Goal: Task Accomplishment & Management: Manage account settings

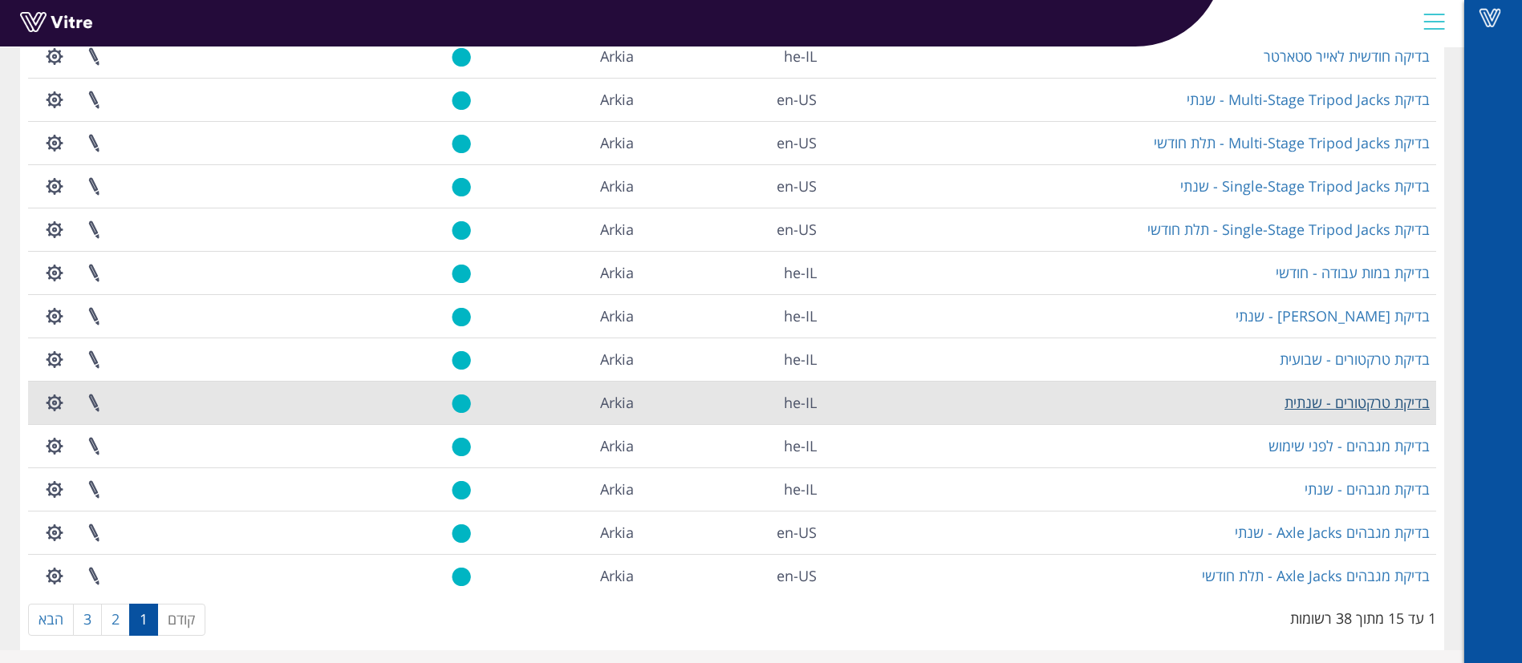
scroll to position [261, 0]
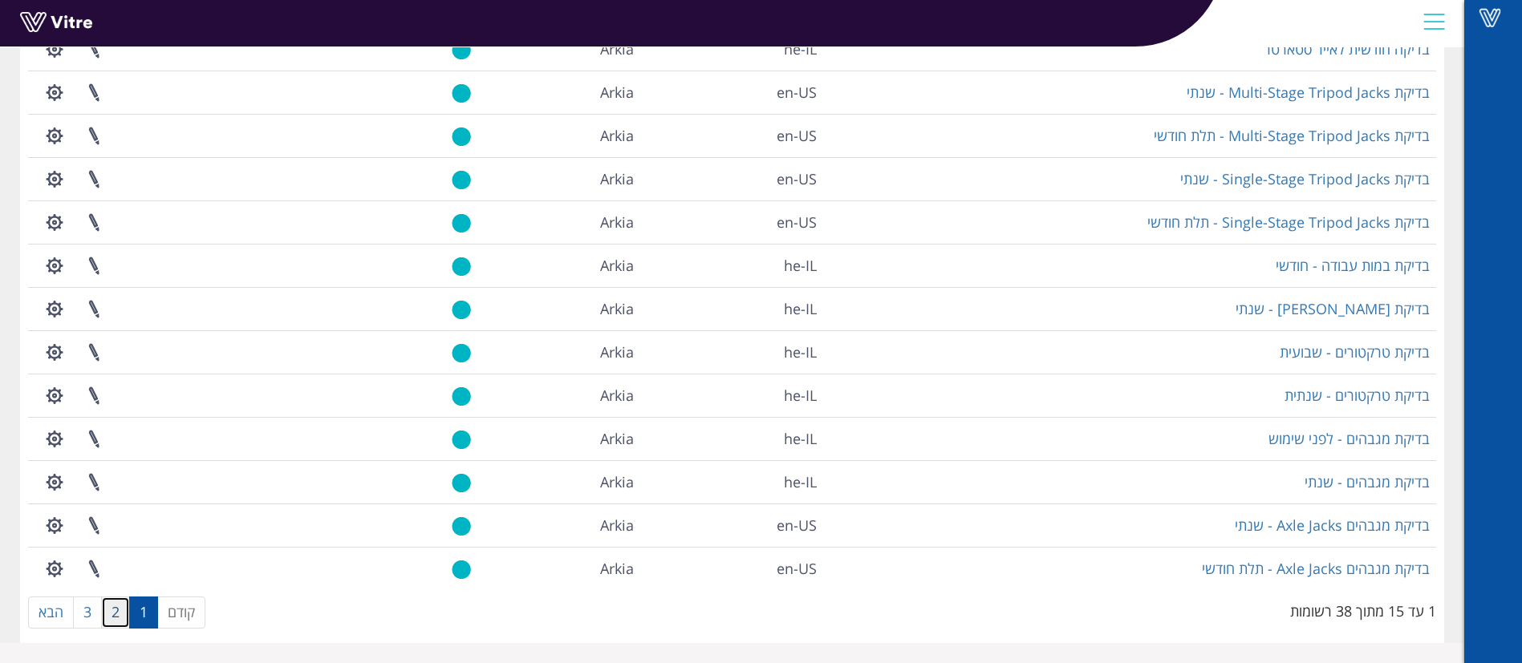
click at [125, 614] on link "2" at bounding box center [115, 613] width 29 height 32
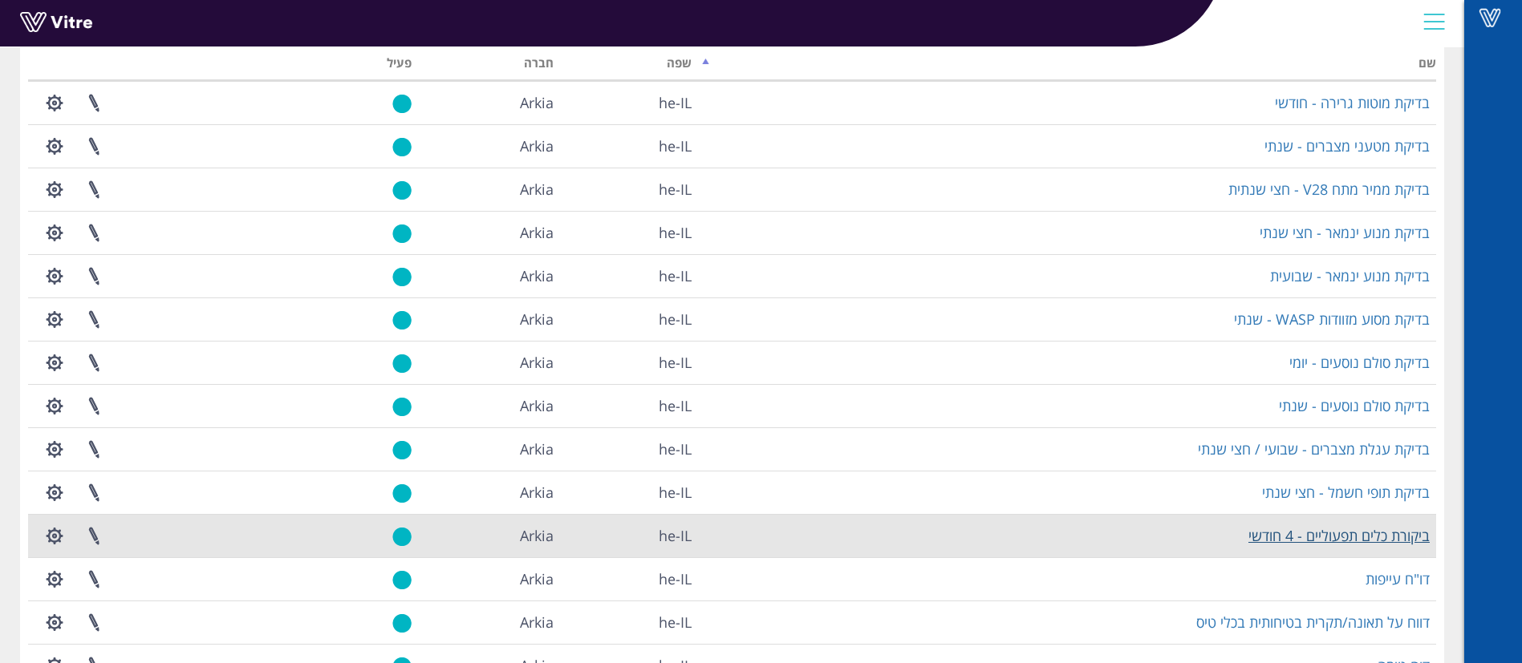
scroll to position [241, 0]
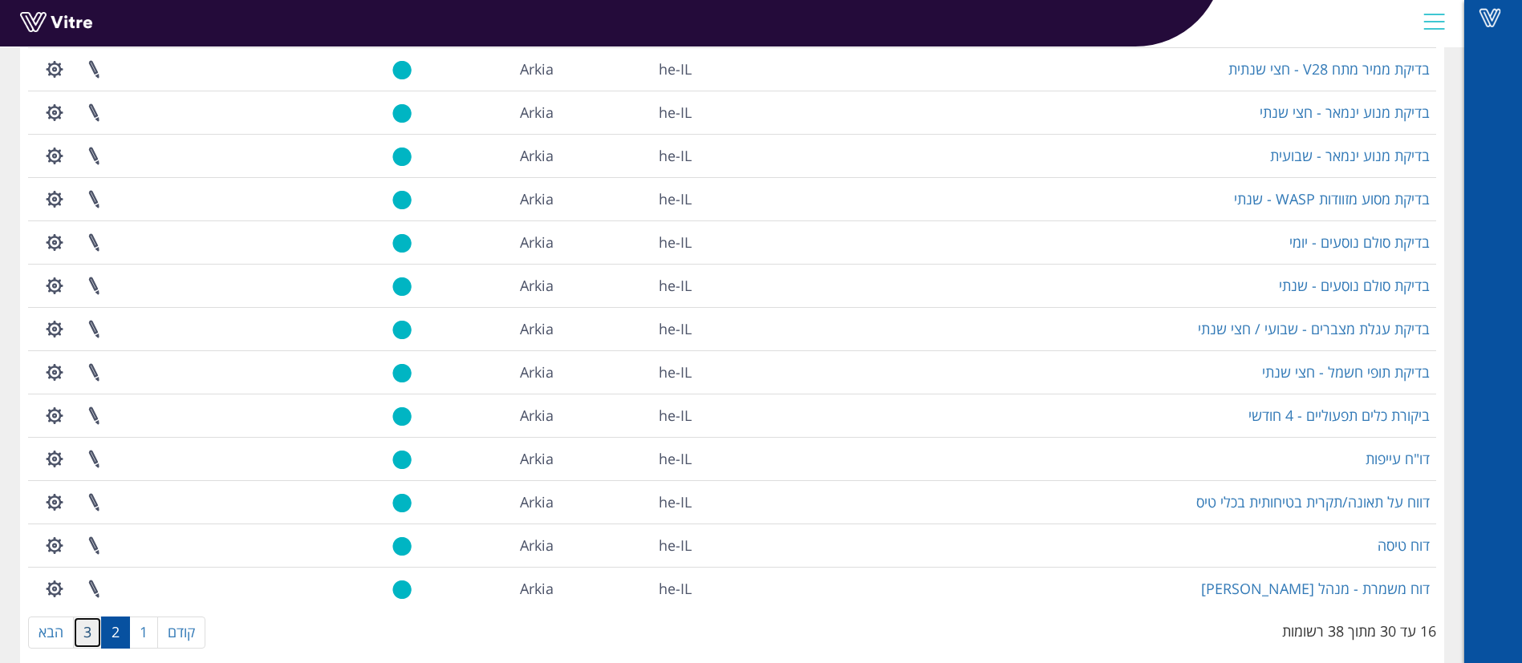
click at [90, 629] on link "3" at bounding box center [87, 633] width 29 height 32
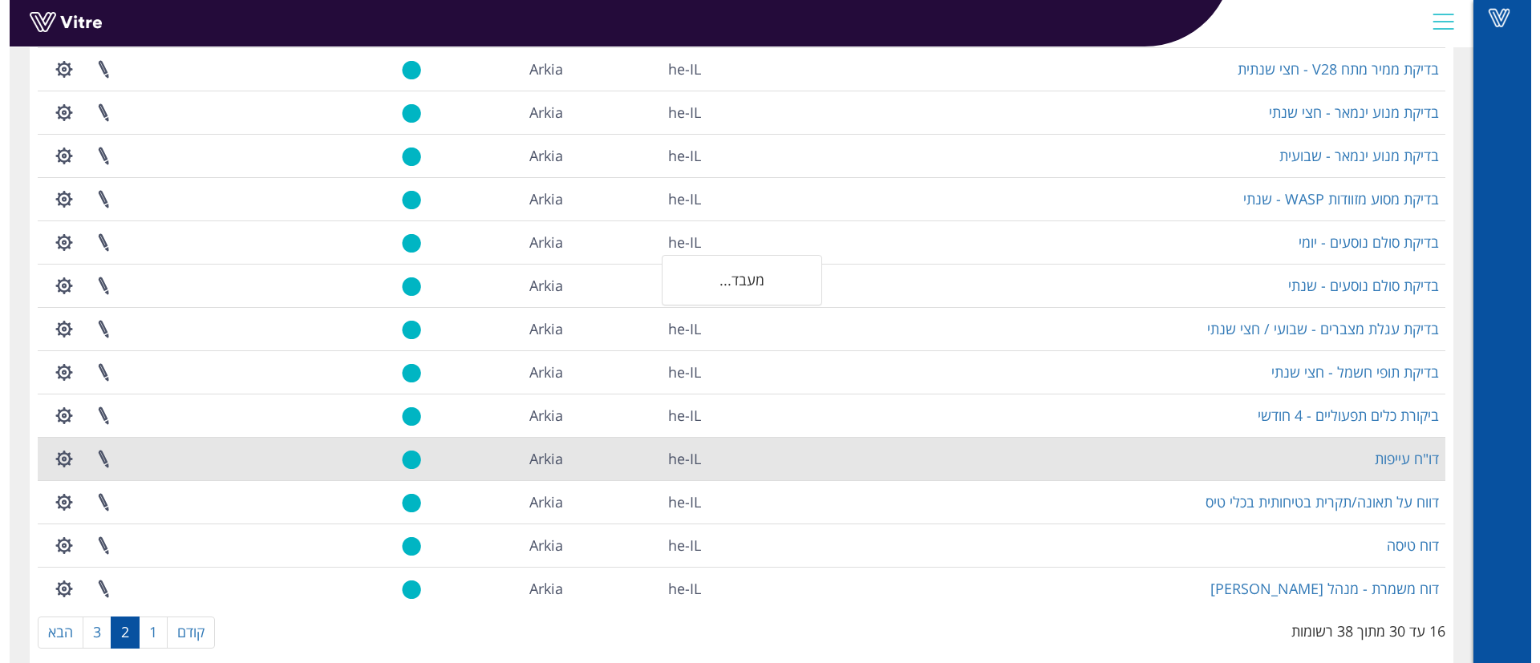
scroll to position [0, 0]
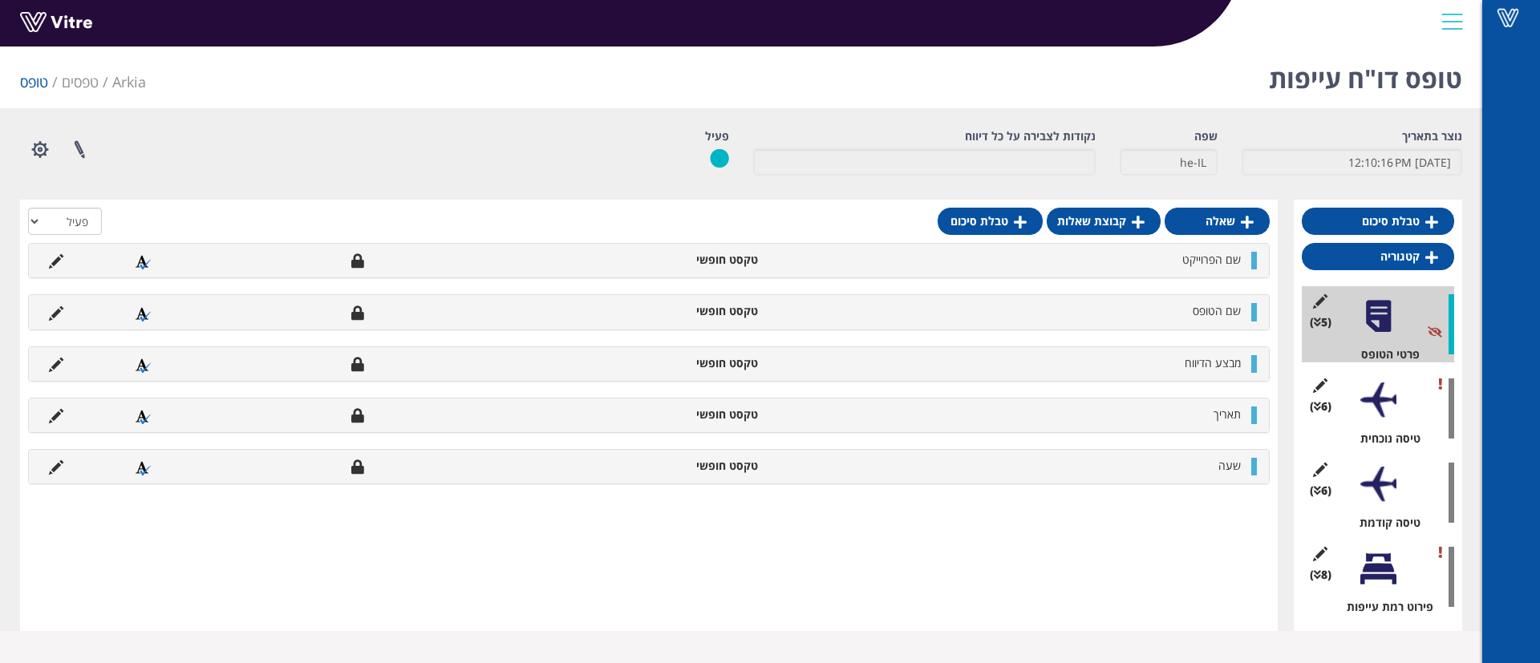
click at [1373, 395] on div at bounding box center [1378, 401] width 36 height 36
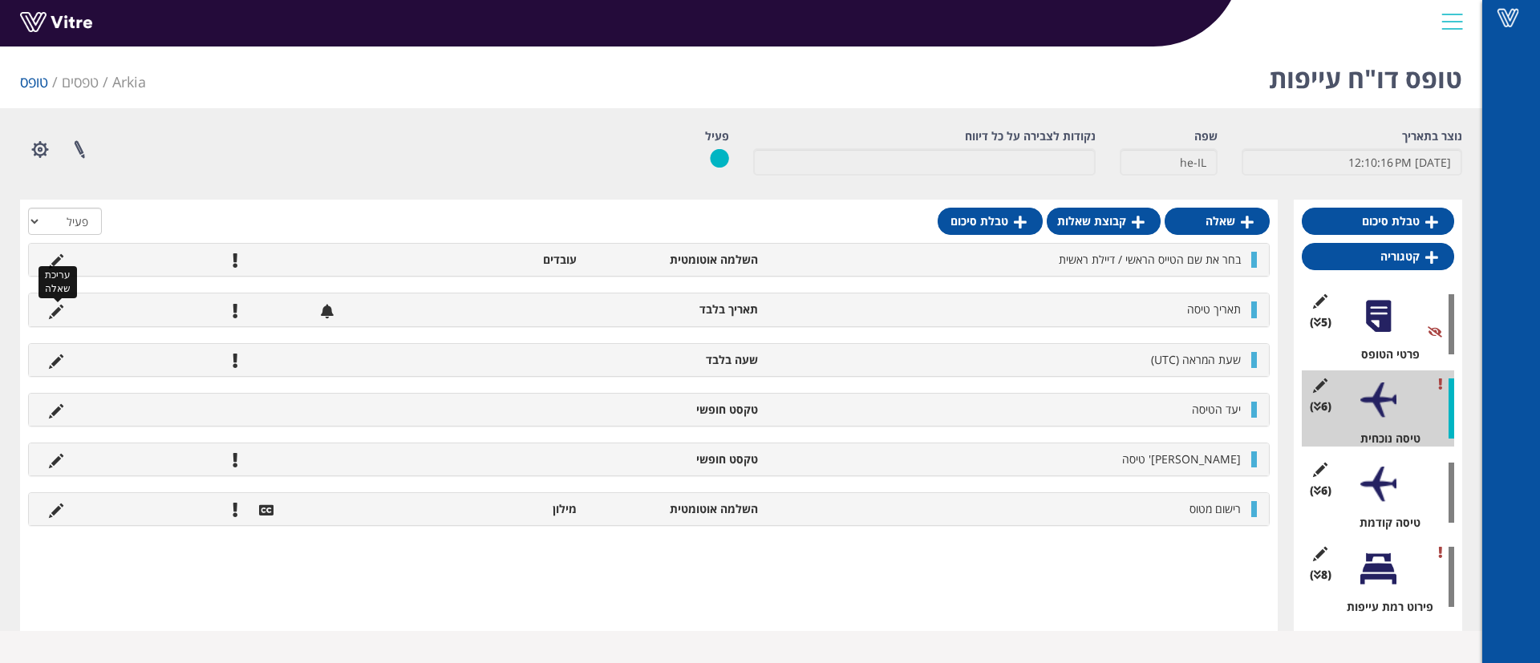
click at [52, 310] on icon at bounding box center [56, 312] width 14 height 14
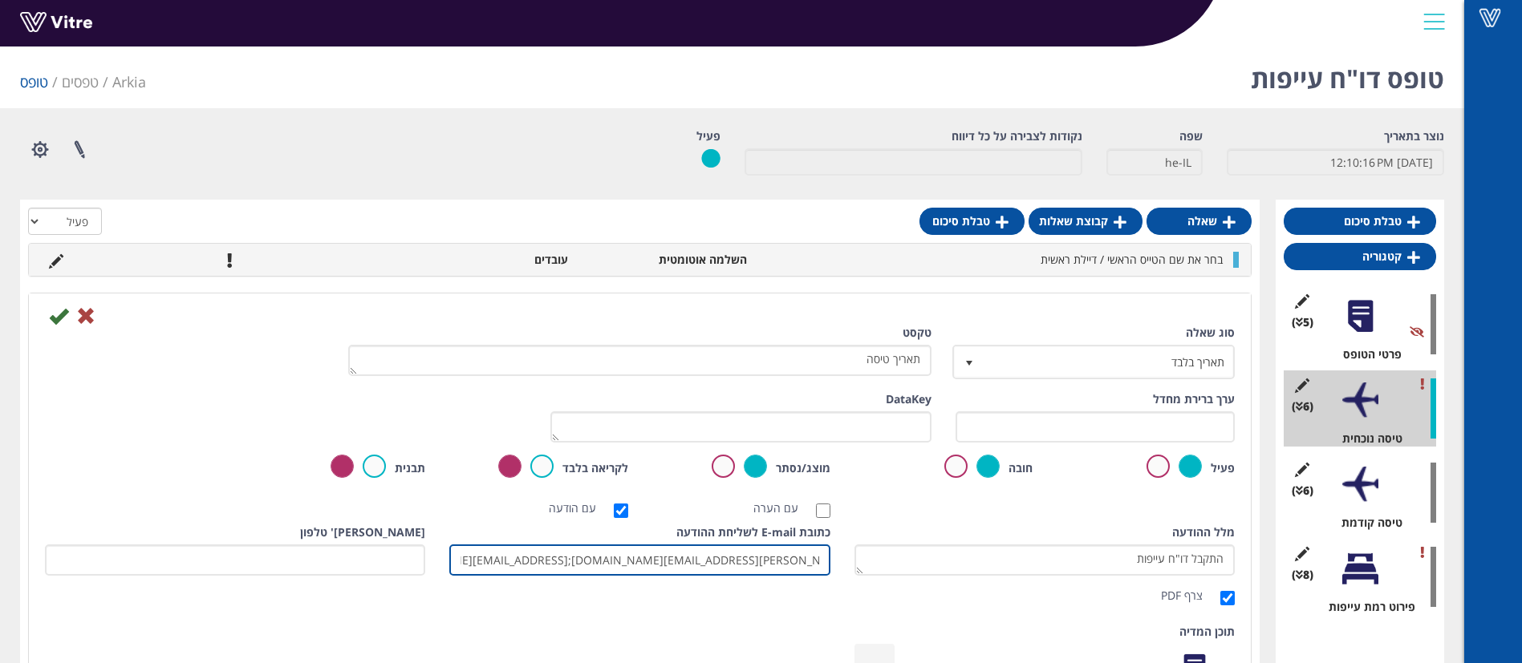
scroll to position [0, -383]
drag, startPoint x: 649, startPoint y: 562, endPoint x: 793, endPoint y: 566, distance: 143.6
click at [793, 566] on input "[EMAIL_ADDRESS][DOMAIN_NAME];[EMAIL_ADDRESS][DOMAIN_NAME];[PERSON_NAME][EMAIL_A…" at bounding box center [639, 560] width 380 height 31
click at [662, 564] on input "talg@arkia.co.il;ofirf@arkia.co.il;steveb@arkia.co.il;adis@arkia.co.il;ofirdz@a…" at bounding box center [639, 560] width 380 height 31
drag, startPoint x: 608, startPoint y: 563, endPoint x: 715, endPoint y: 562, distance: 106.7
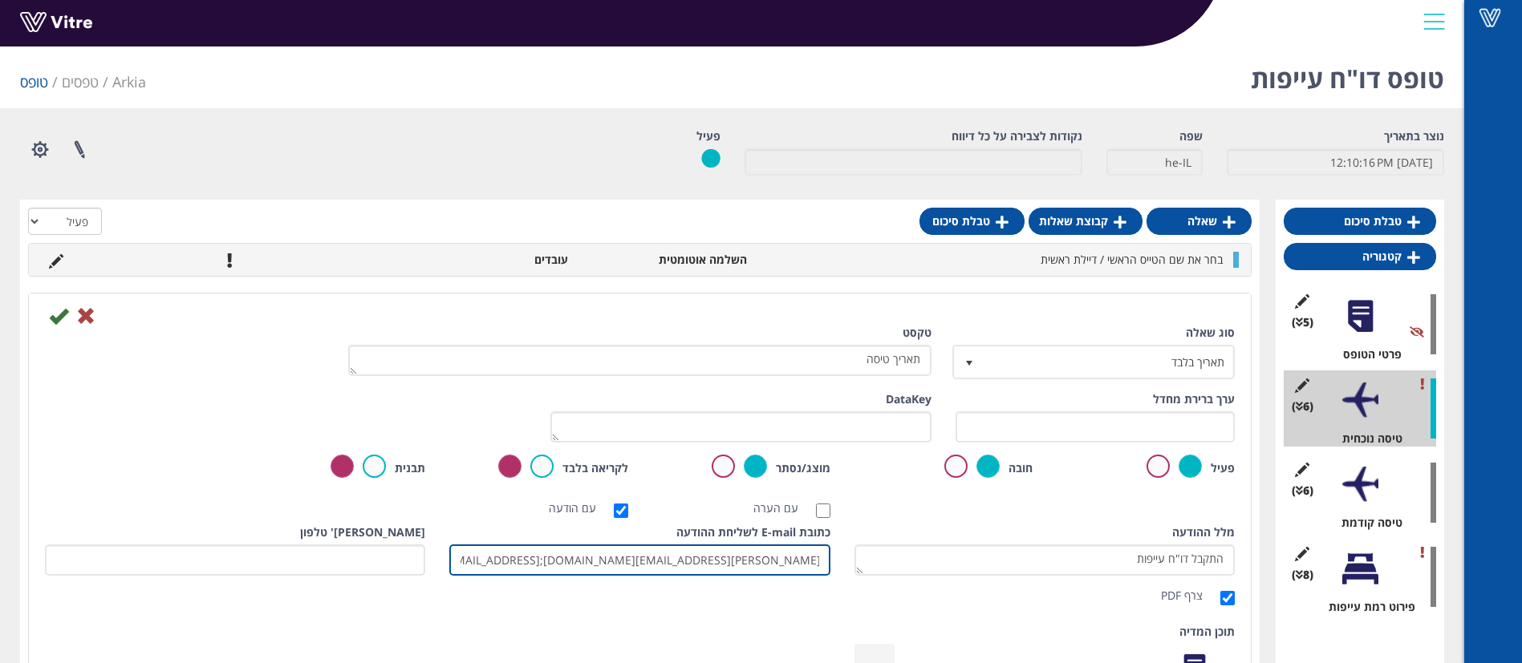
click at [715, 562] on input "talg@arkia.co.il;ofirf@arkia.co.il;steveb@arkia.co.il;adis@arkia.co.il;ofirdz@a…" at bounding box center [639, 560] width 380 height 31
type input "talg@arkia.co.il;ofirf@arkia.co.il;steveb@arkia.co.il;adis@arkia.co.il;ofirdz@a…"
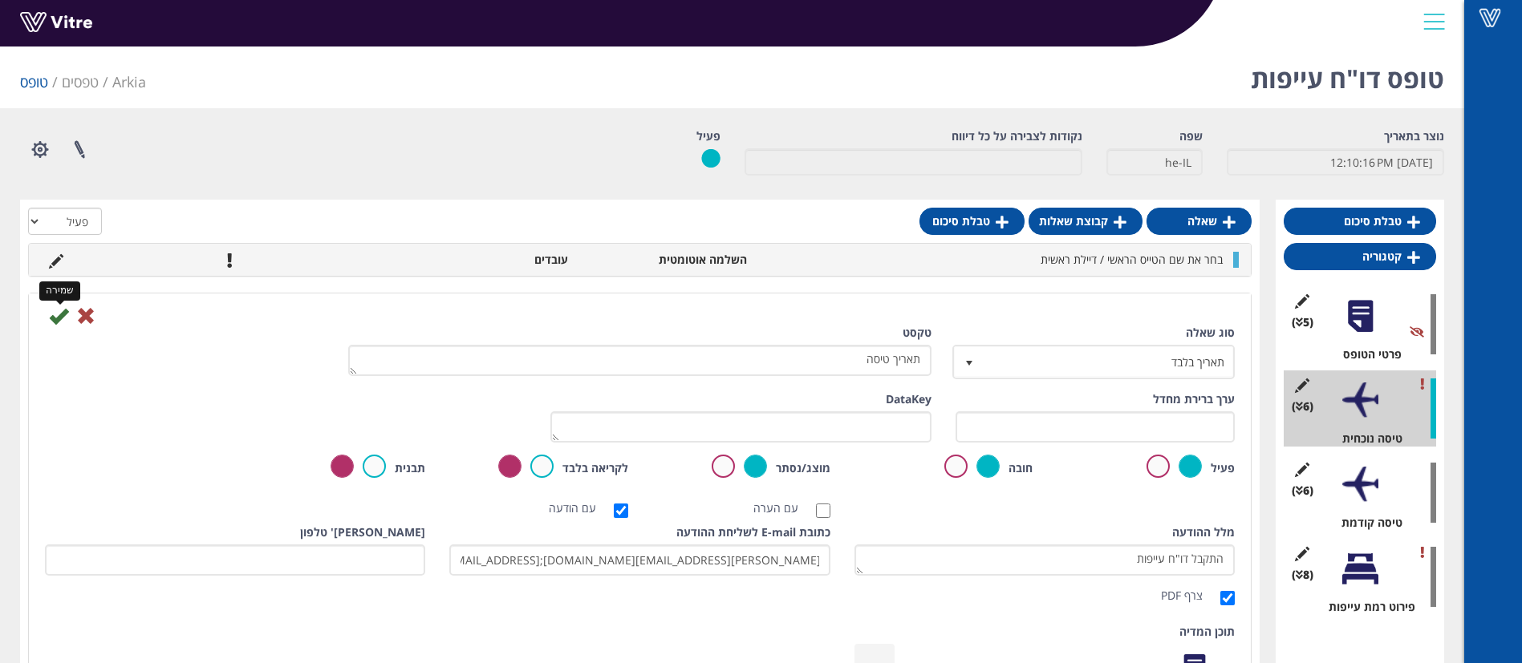
click at [50, 318] on icon at bounding box center [58, 315] width 19 height 19
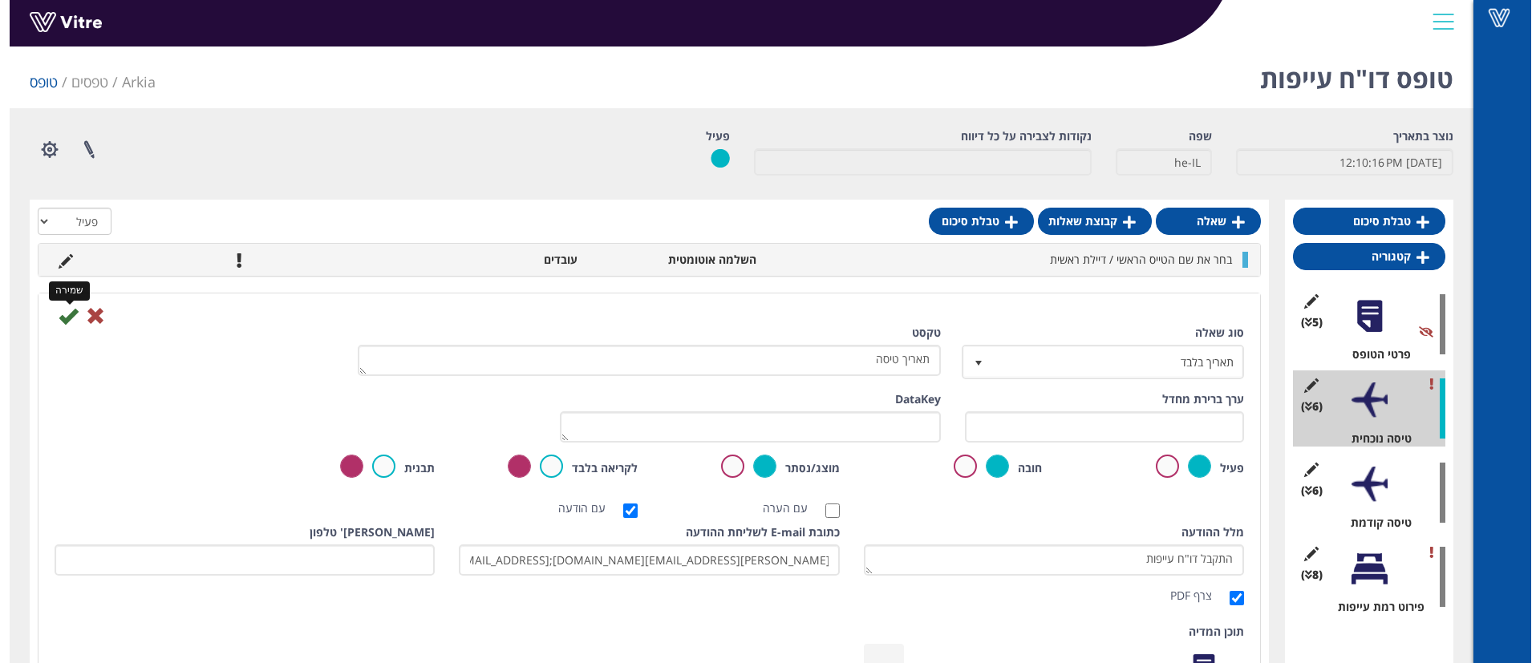
scroll to position [0, 0]
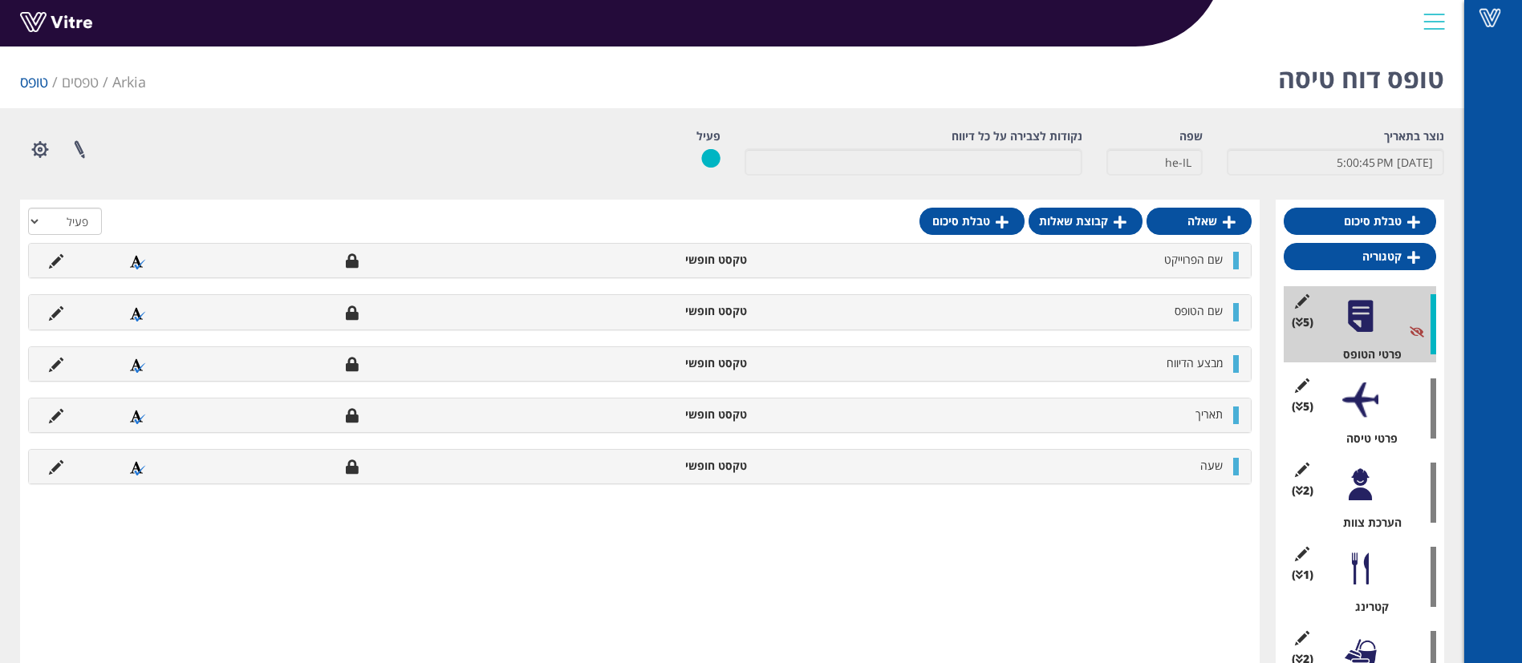
click at [1360, 412] on div at bounding box center [1360, 401] width 36 height 36
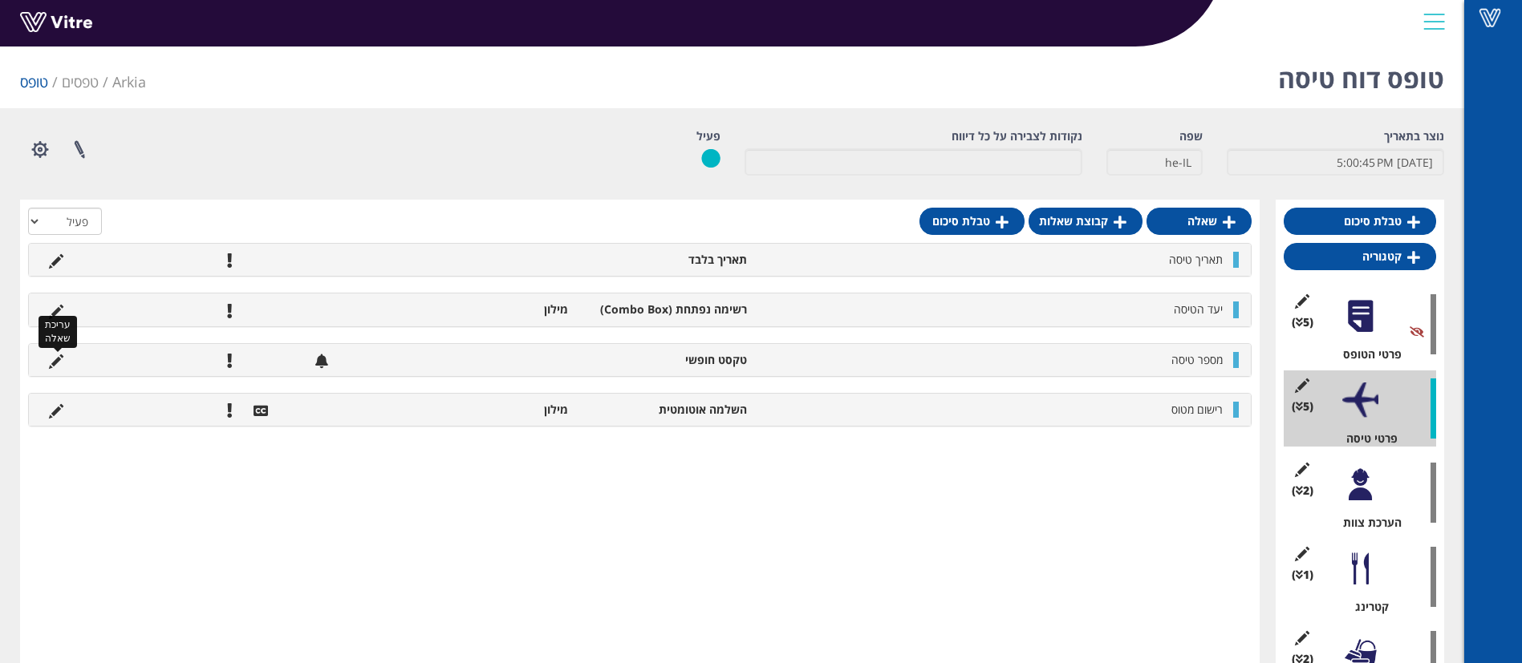
click at [59, 358] on icon at bounding box center [56, 362] width 14 height 14
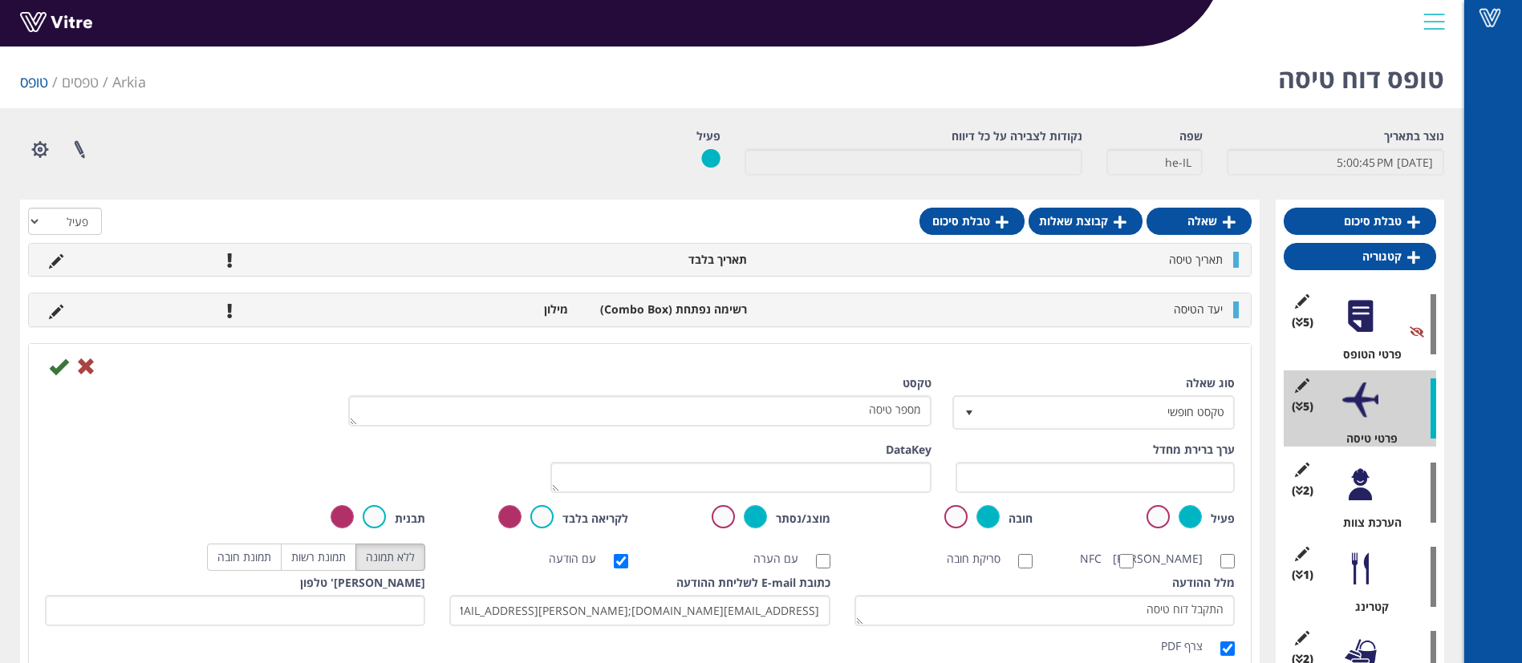
scroll to position [120, 0]
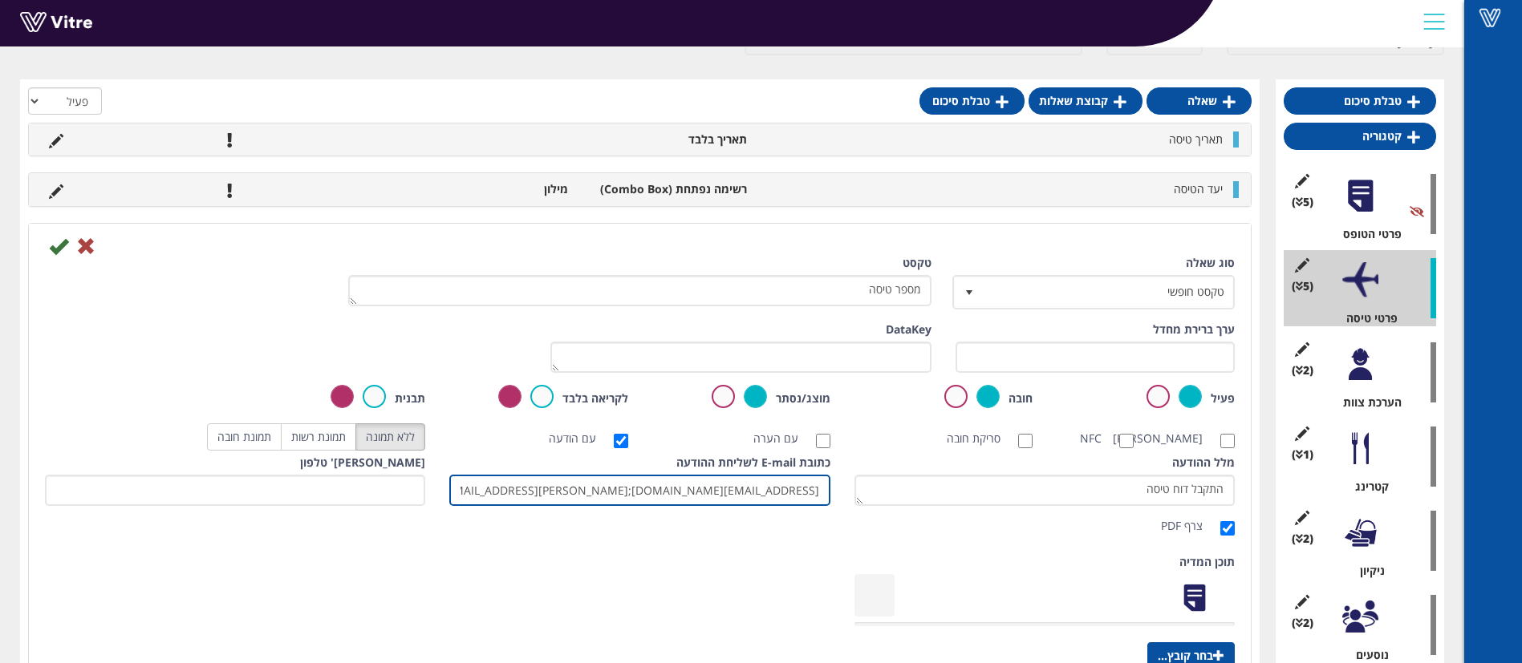
drag, startPoint x: 690, startPoint y: 506, endPoint x: 771, endPoint y: 512, distance: 81.2
click at [771, 506] on input "talg@arkia.co.il;danar@arkia.co.il;meitalda@arkia.co.il;ariels@arkia.co.il;irin…" at bounding box center [639, 490] width 380 height 31
drag, startPoint x: 528, startPoint y: 505, endPoint x: 633, endPoint y: 514, distance: 105.5
click at [633, 506] on input "talg@arkia.co.il;danar@arkia.co.il;meitalda@arkia.co.il;ariels@arkia.co.il;irin…" at bounding box center [639, 490] width 380 height 31
type input "talg@arkia.co.il;danar@arkia.co.il;ariels@arkia.co.il;irinaz@arkia.co.il;l;"
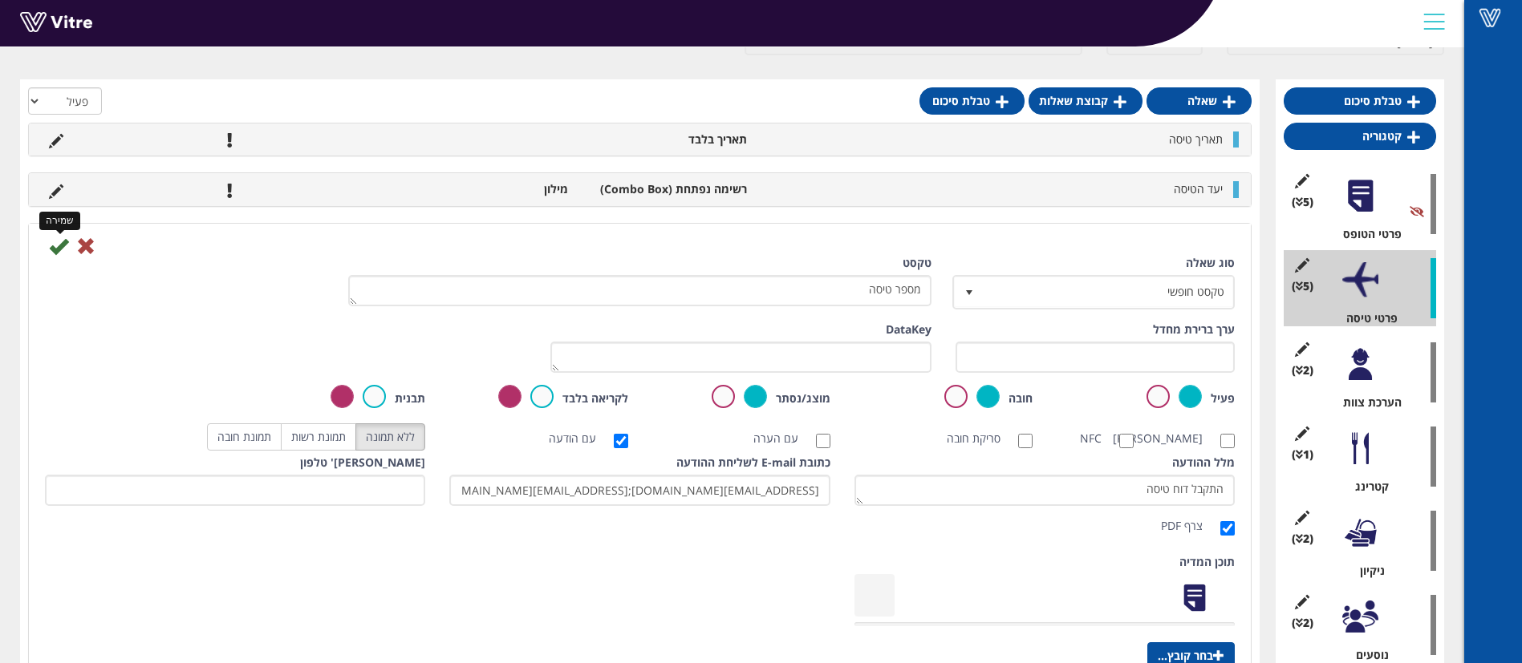
click at [62, 248] on icon at bounding box center [58, 246] width 19 height 19
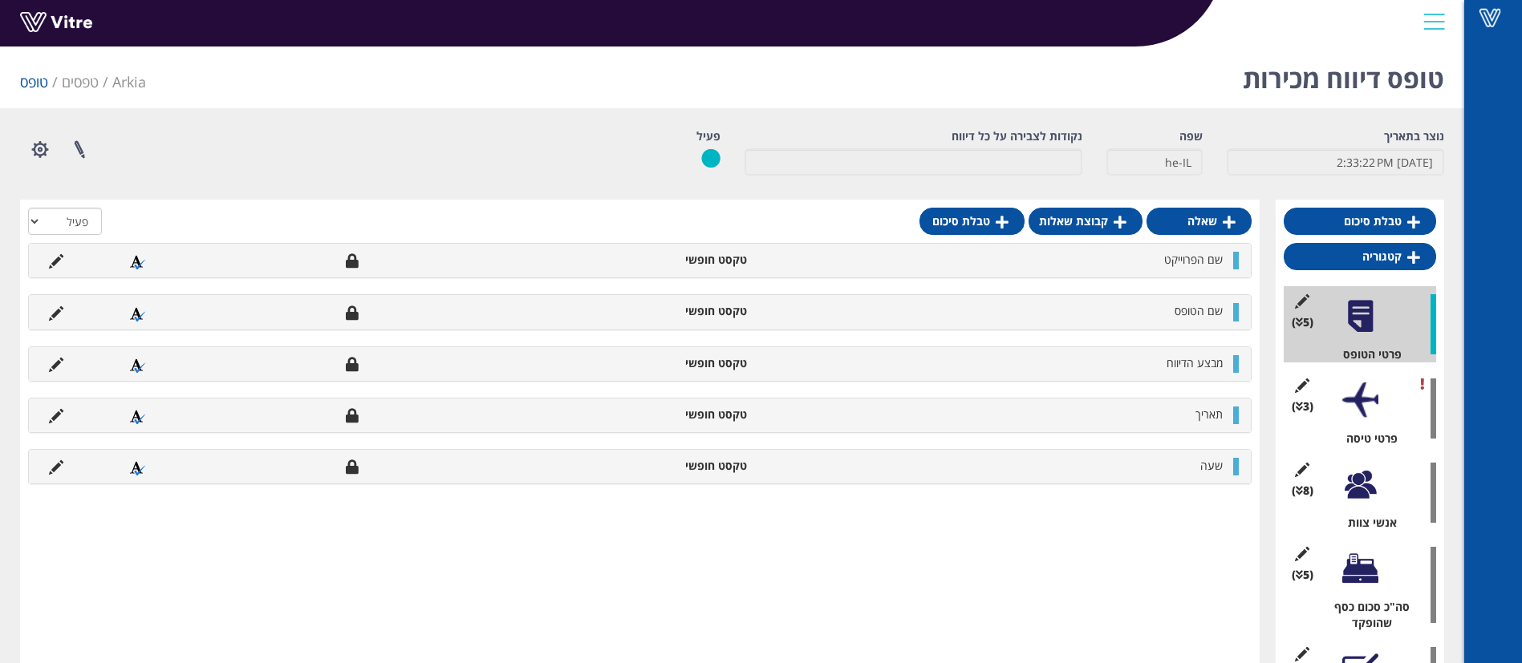
drag, startPoint x: 1378, startPoint y: 402, endPoint x: 1367, endPoint y: 402, distance: 11.2
click at [1378, 402] on div "(3 ) פרטי טיסה" at bounding box center [1359, 409] width 152 height 76
click at [1364, 402] on div at bounding box center [1360, 401] width 36 height 36
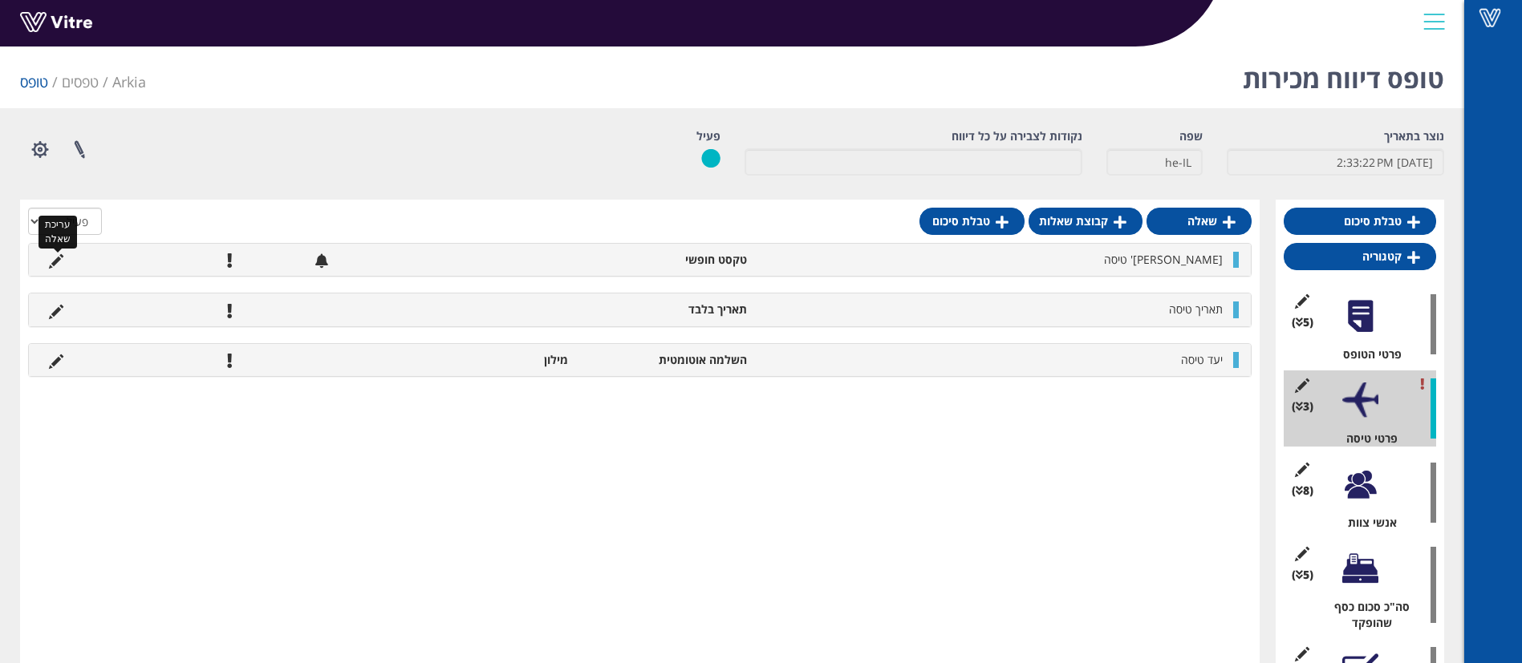
click at [52, 259] on icon at bounding box center [56, 261] width 14 height 14
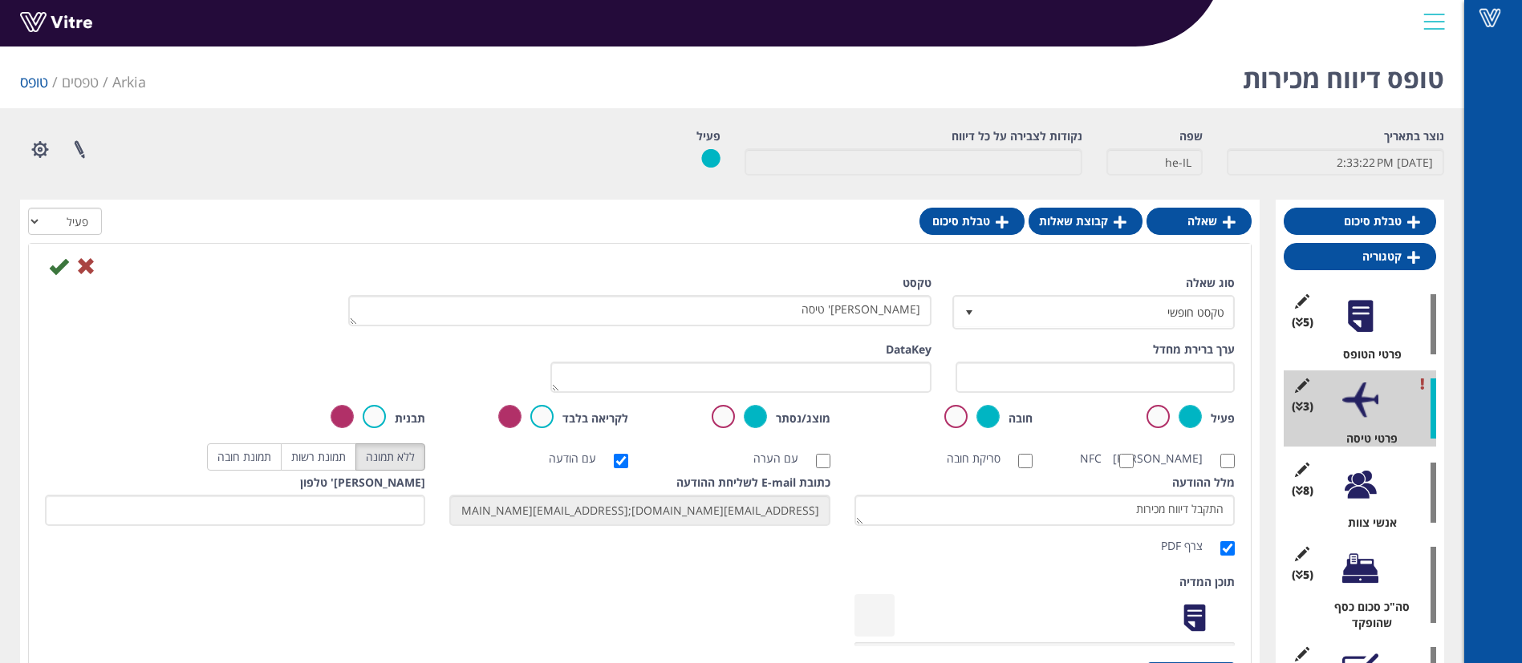
click at [684, 598] on div "תוכן המדיה בחר קובץ..." at bounding box center [640, 634] width 1214 height 120
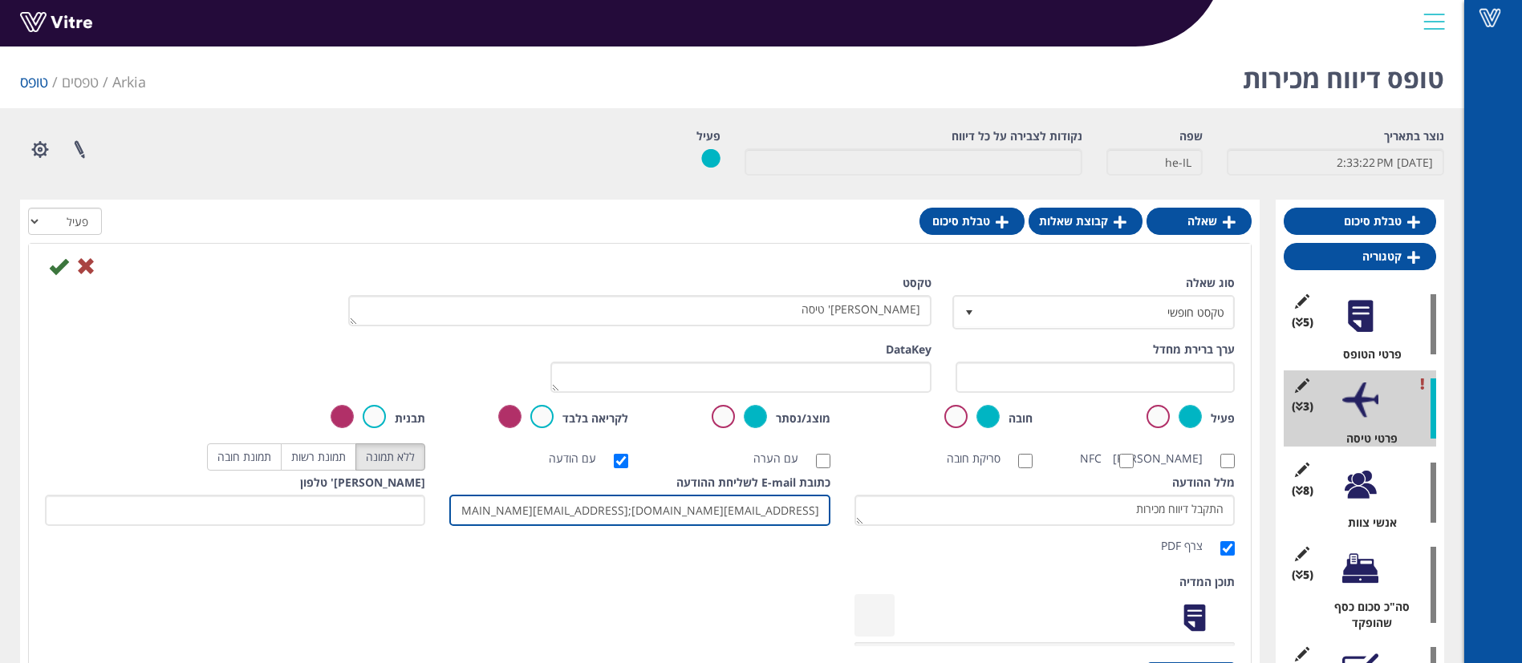
drag, startPoint x: 633, startPoint y: 521, endPoint x: 740, endPoint y: 536, distance: 108.5
click at [740, 526] on input "irinaz@arkia.co.il;meitalda@arkia.co.il;talg@arkia.co.il" at bounding box center [639, 510] width 380 height 31
type input "irinaz@arkia.co.il;talg@arkia.co.il"
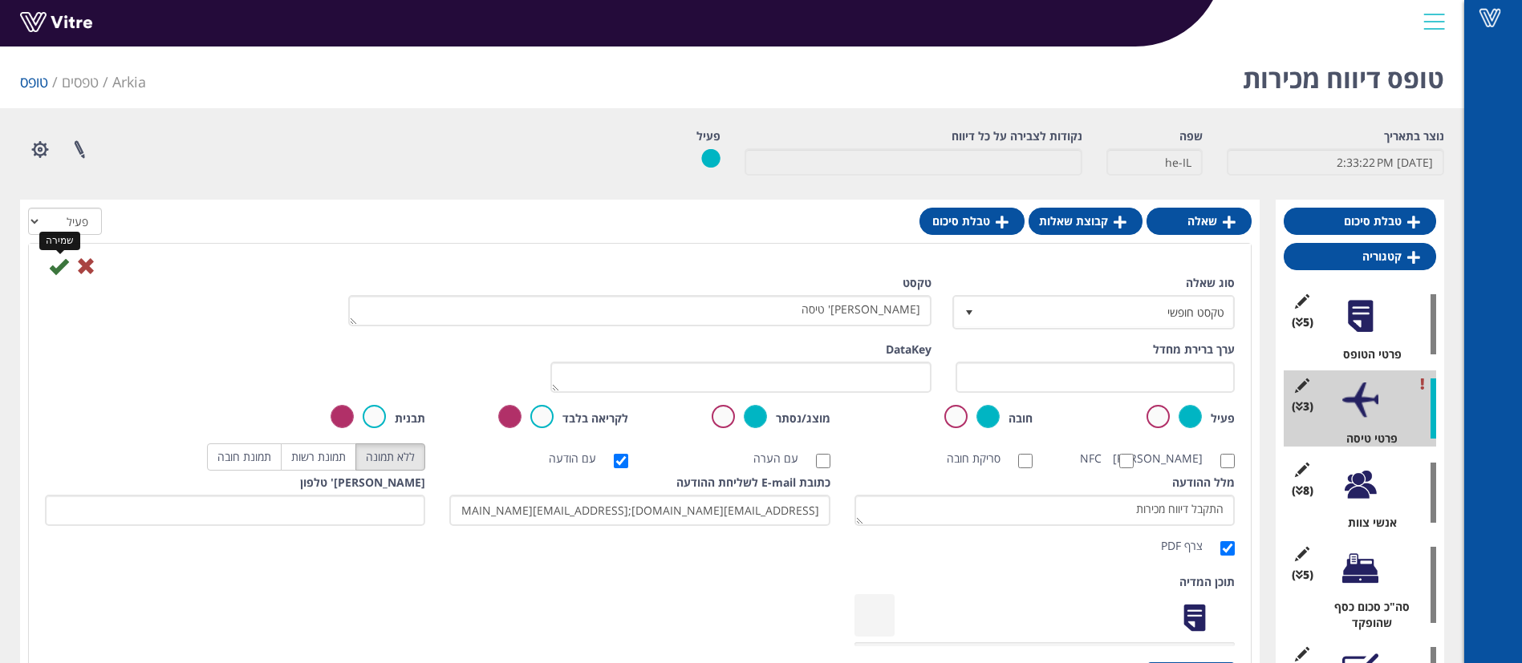
click at [62, 270] on icon at bounding box center [58, 266] width 19 height 19
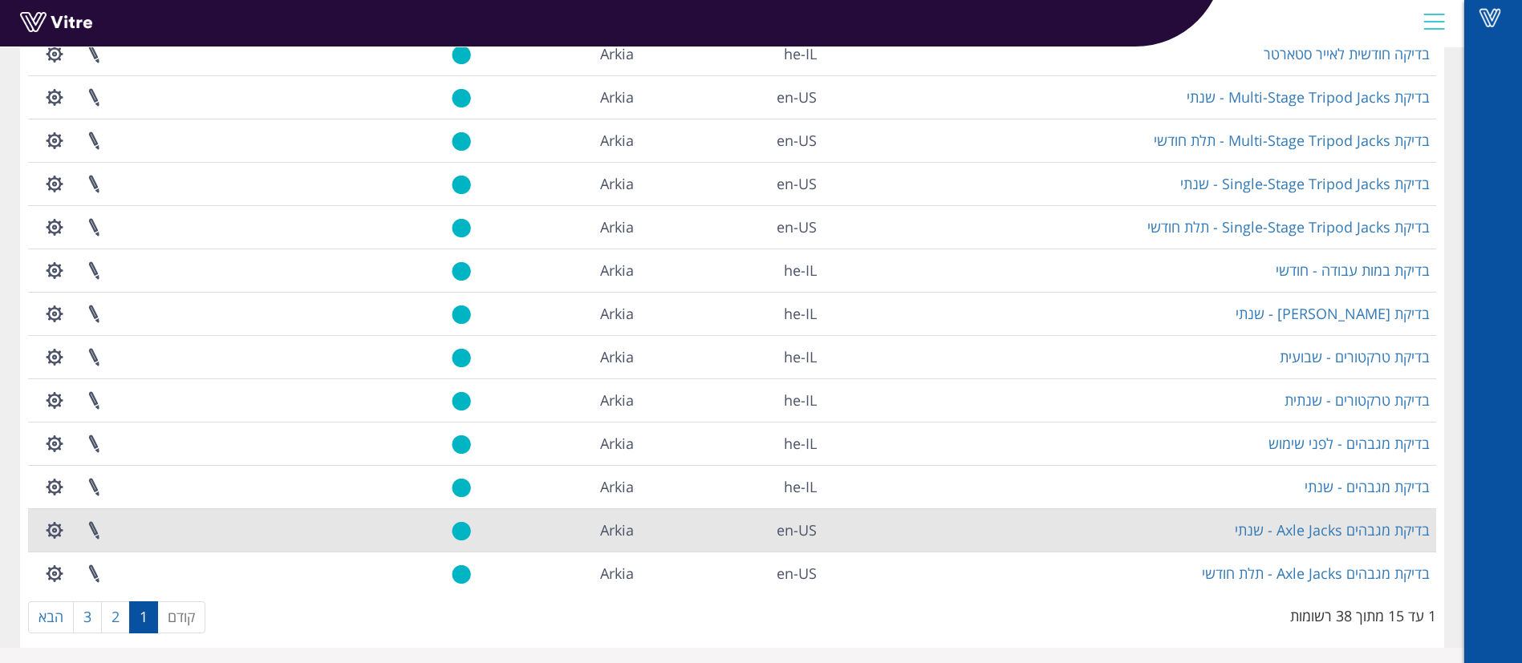
scroll to position [261, 0]
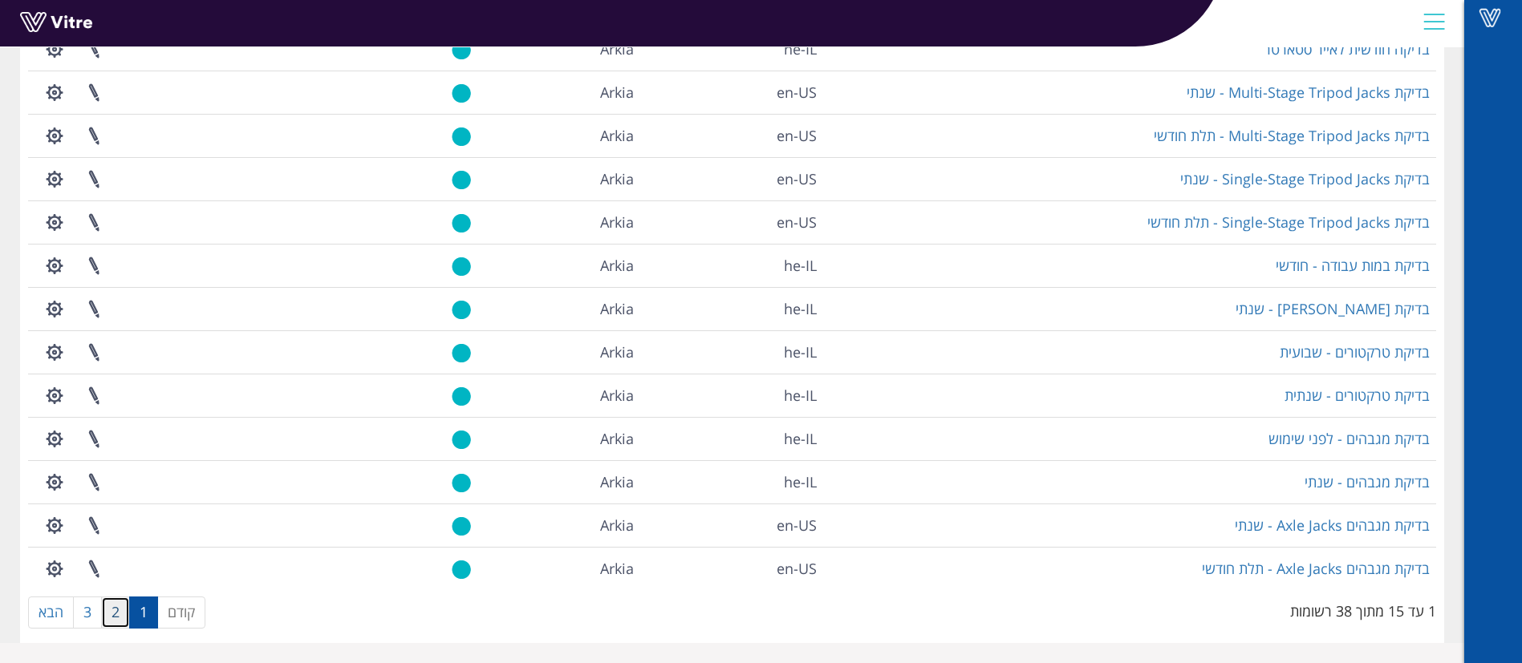
click at [127, 615] on link "2" at bounding box center [115, 613] width 29 height 32
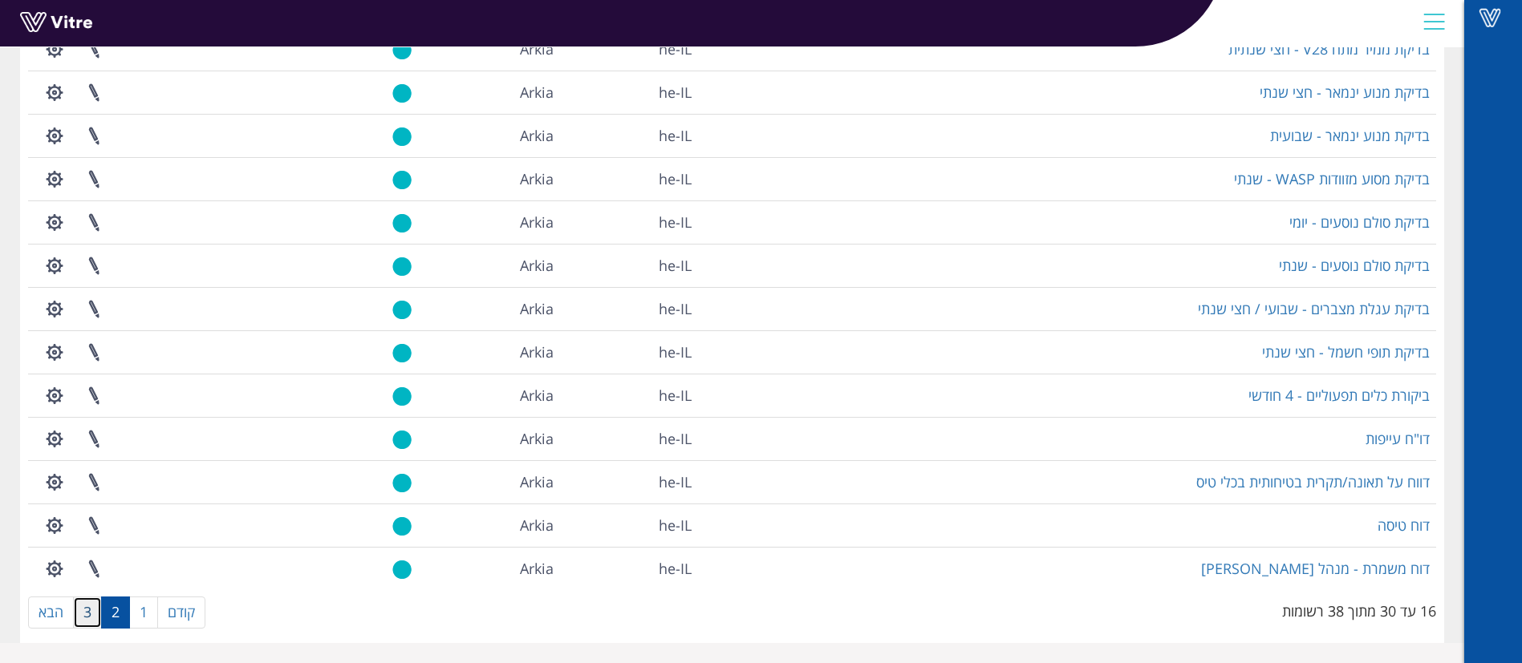
click at [87, 606] on link "3" at bounding box center [87, 613] width 29 height 32
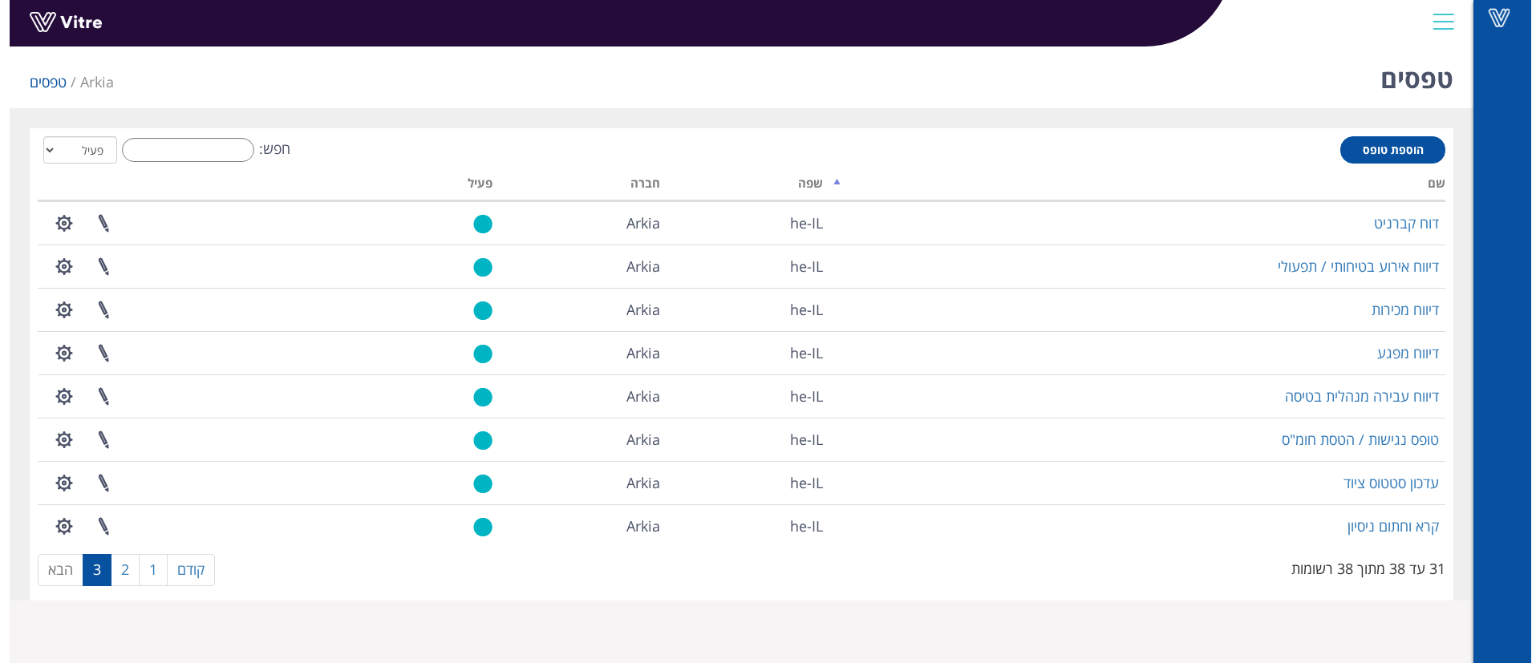
scroll to position [0, 0]
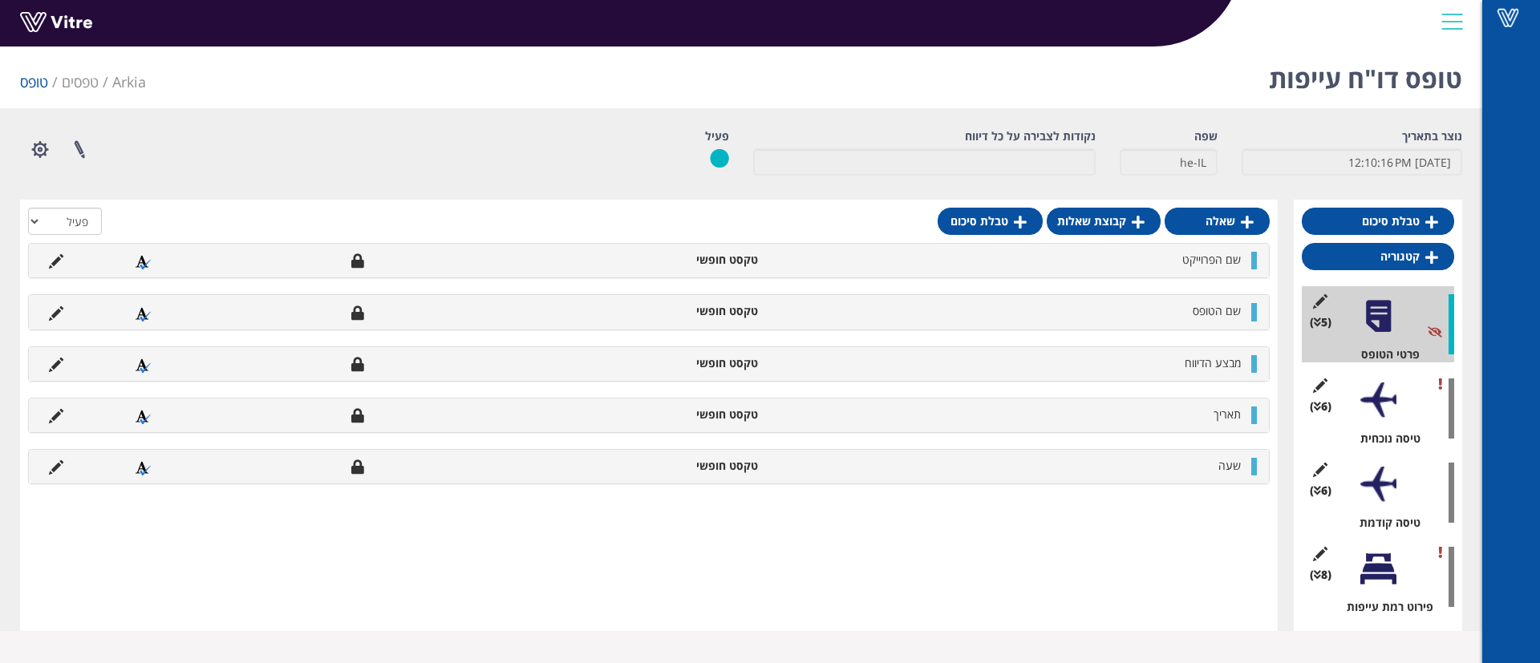
click at [1367, 398] on div at bounding box center [1378, 401] width 36 height 36
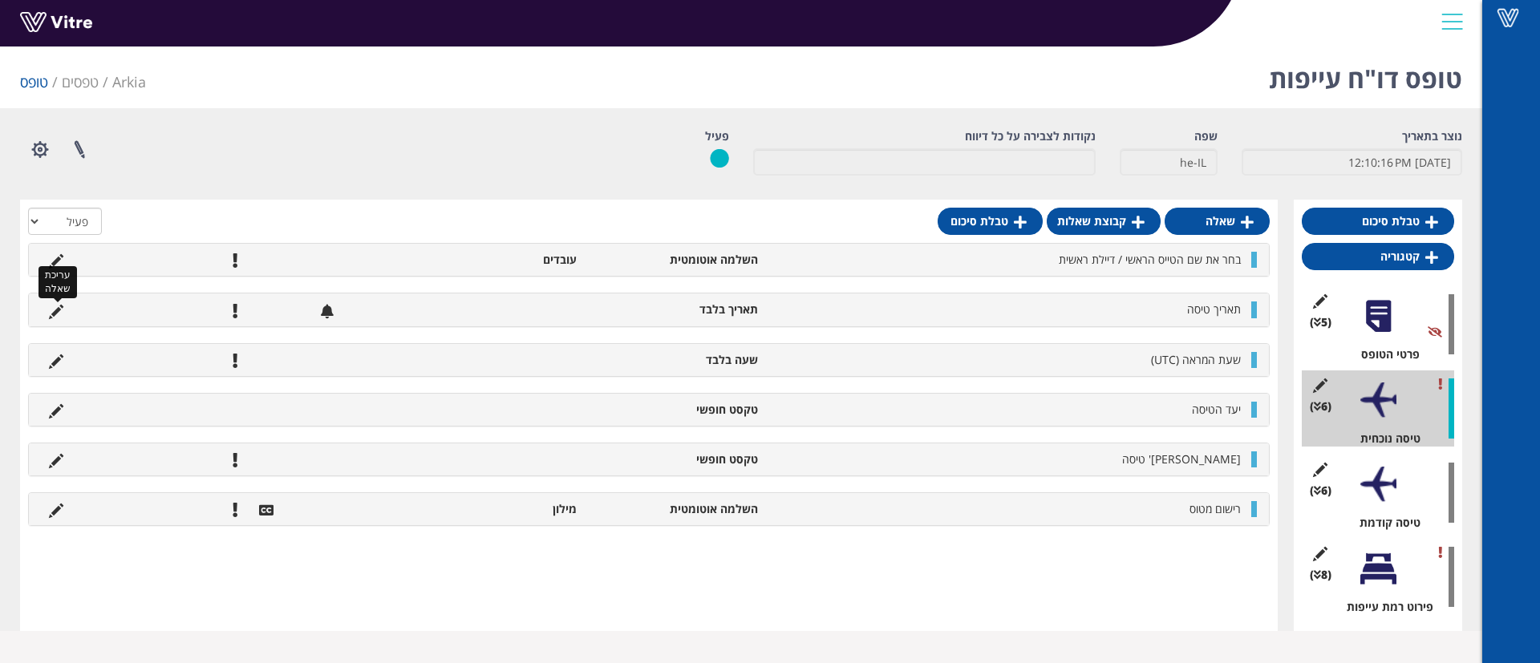
click at [58, 312] on icon at bounding box center [56, 312] width 14 height 14
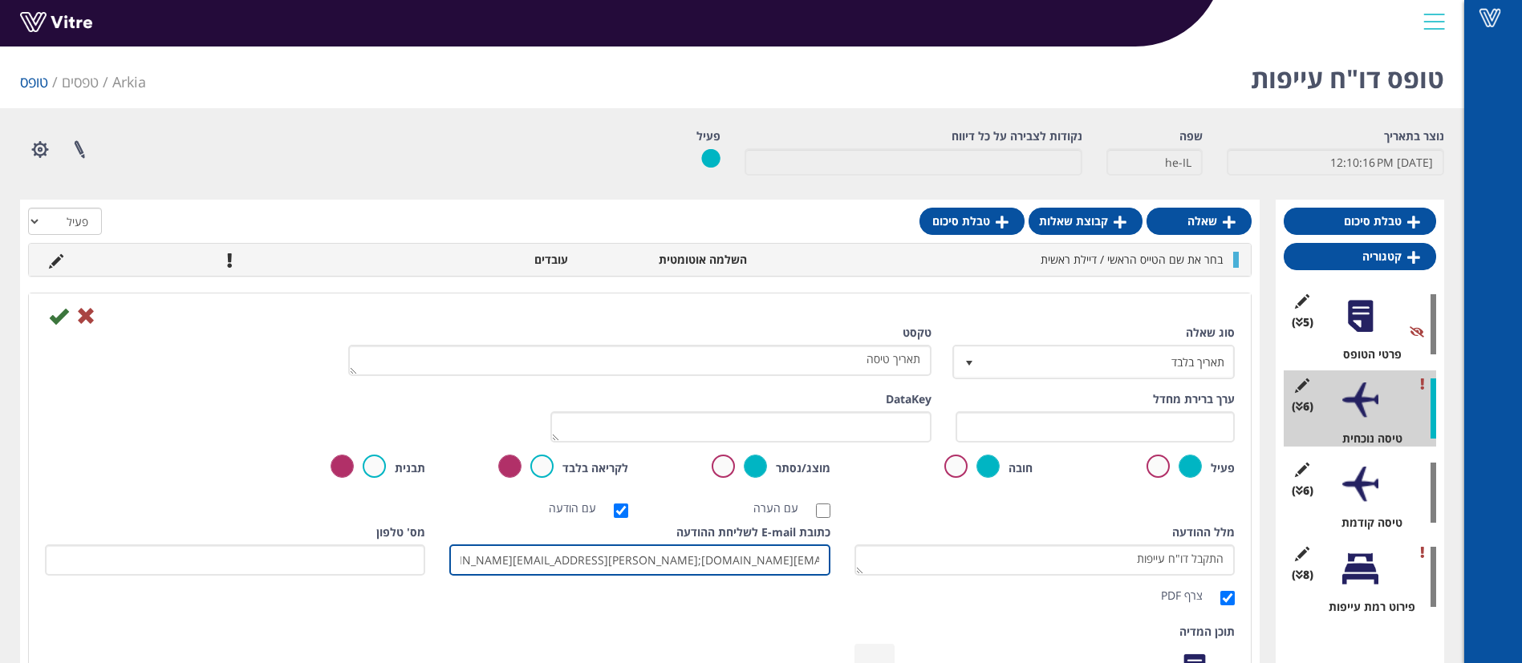
scroll to position [0, -292]
drag, startPoint x: 699, startPoint y: 558, endPoint x: 659, endPoint y: 564, distance: 39.8
click at [659, 564] on input "[EMAIL_ADDRESS][DOMAIN_NAME];[EMAIL_ADDRESS][DOMAIN_NAME];[PERSON_NAME][EMAIL_A…" at bounding box center [639, 560] width 380 height 31
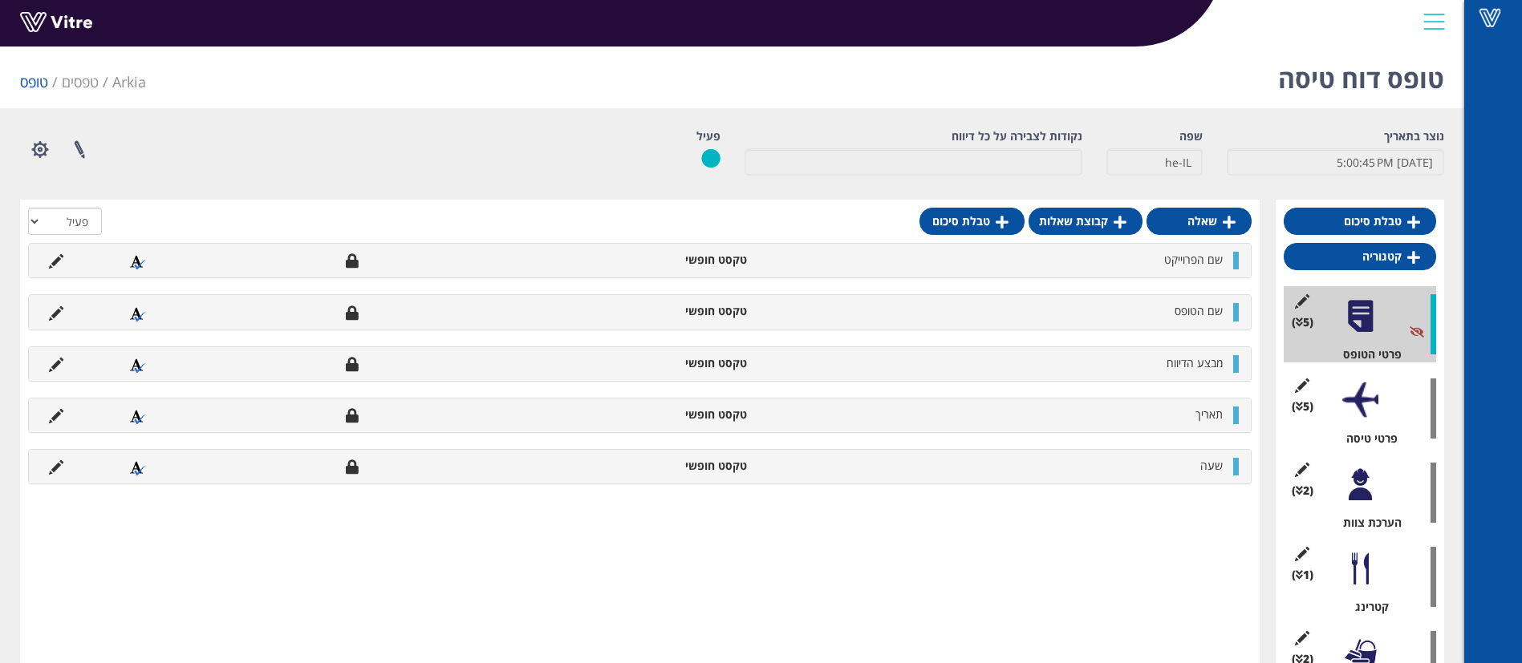
click at [1371, 413] on div at bounding box center [1360, 401] width 36 height 36
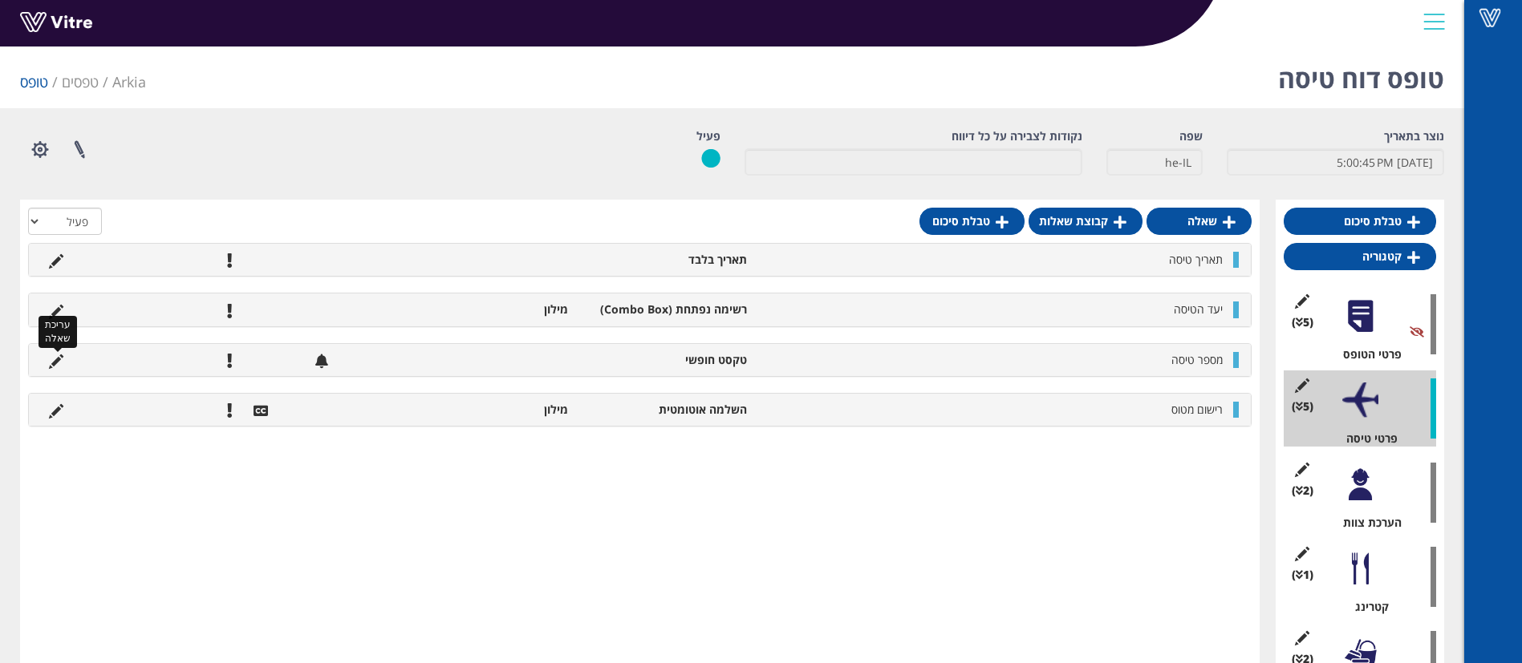
click at [49, 362] on icon at bounding box center [56, 362] width 14 height 14
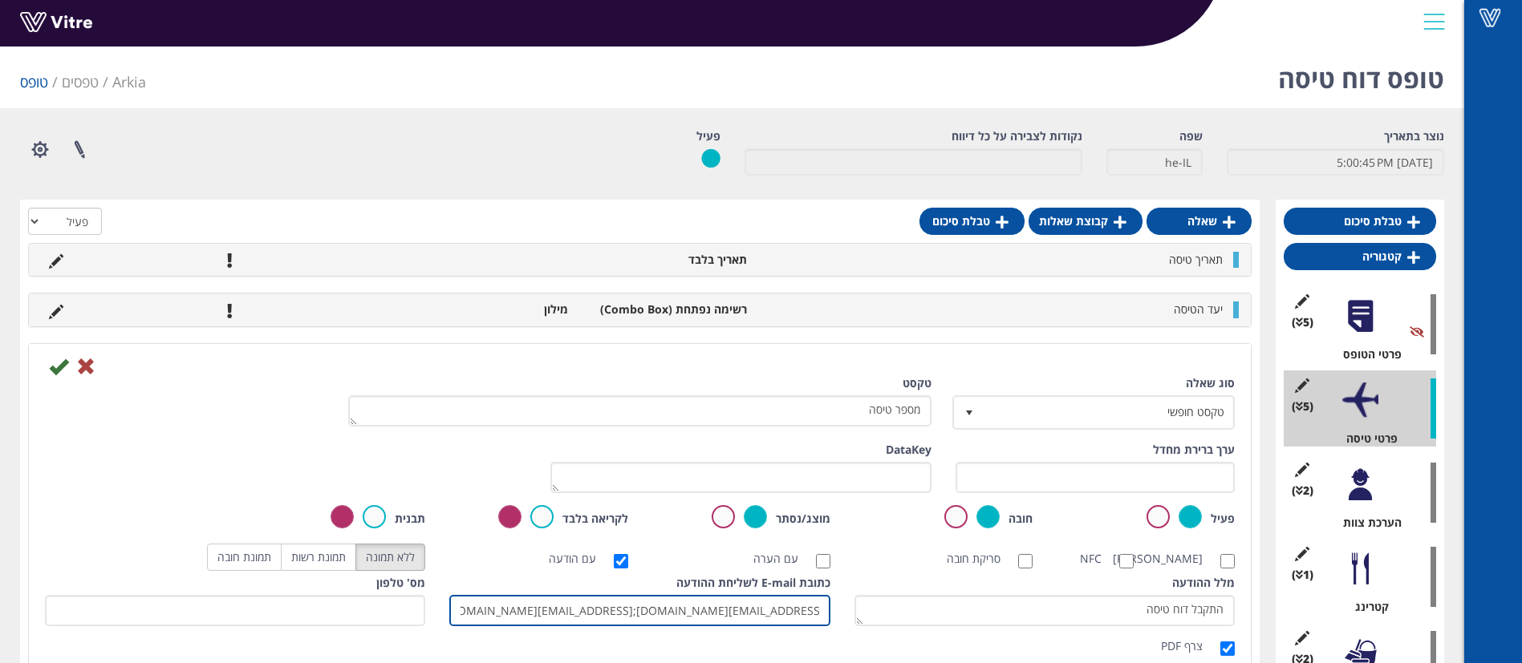
scroll to position [0, 1]
drag, startPoint x: 617, startPoint y: 624, endPoint x: 808, endPoint y: 632, distance: 191.1
click at [808, 626] on input "talg@arkia.co.il;danar@arkia.co.il;ariels@arkia.co.il;irinaz@arkia.co.il;l;" at bounding box center [639, 610] width 380 height 31
click at [736, 623] on input "talg@arkia.co.il;danar@arkia.co.il;ariels@arkia.co.il;irinaz@arkia.co.il;l;" at bounding box center [639, 610] width 380 height 31
drag, startPoint x: 756, startPoint y: 623, endPoint x: 824, endPoint y: 621, distance: 68.2
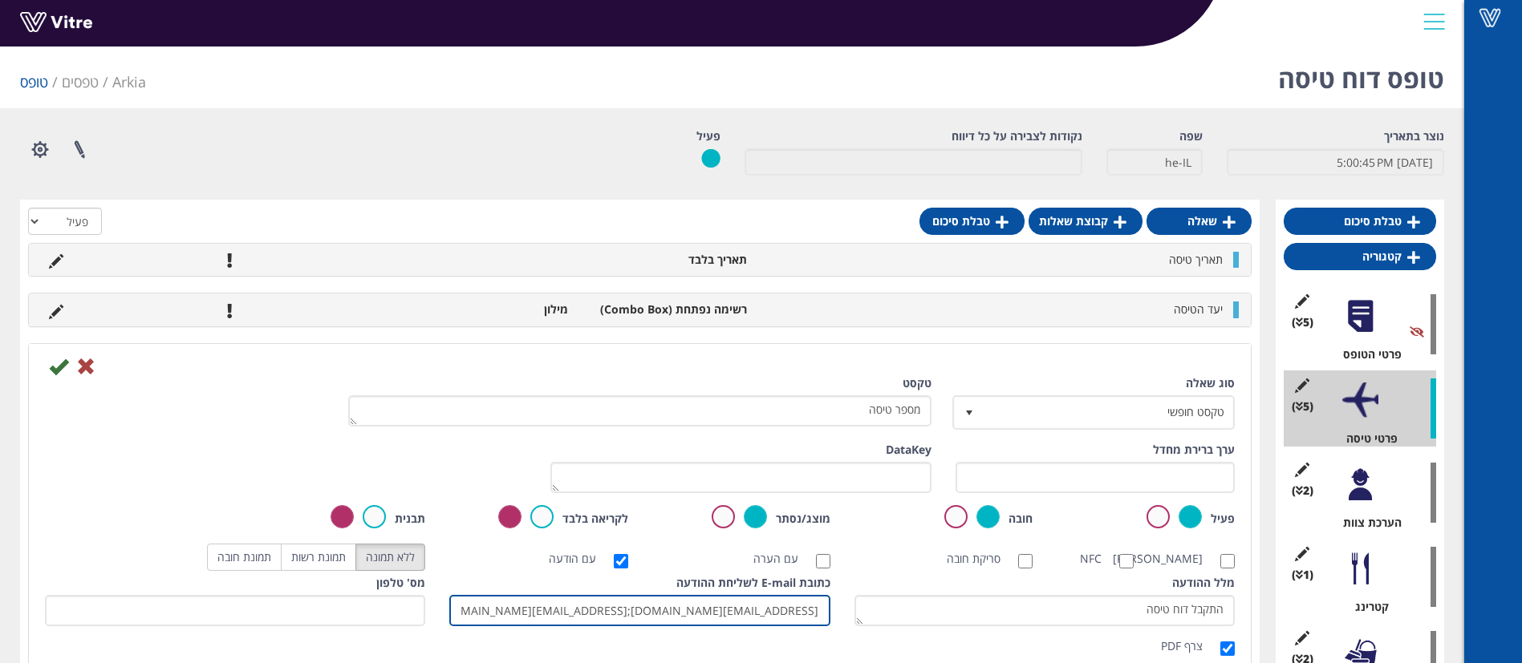
click at [838, 623] on div "כתובת E-mail לשליחת ההודעה talg@arkia.co.il;danar@arkia.co.il;ariels@arkia.co.i…" at bounding box center [639, 606] width 404 height 63
drag, startPoint x: 648, startPoint y: 621, endPoint x: 728, endPoint y: 625, distance: 79.5
click at [650, 621] on input "talg@arkia.co.il;danar@arkia.co.il;ariels@arkia.co.il;irinaz@arkia.co.il;l;" at bounding box center [639, 610] width 380 height 31
click at [820, 626] on input "talg@arkia.co.il;danar@arkia.co.il;ariels@arkia.co.il;irinaz@arkia.co.il;l;" at bounding box center [639, 610] width 380 height 31
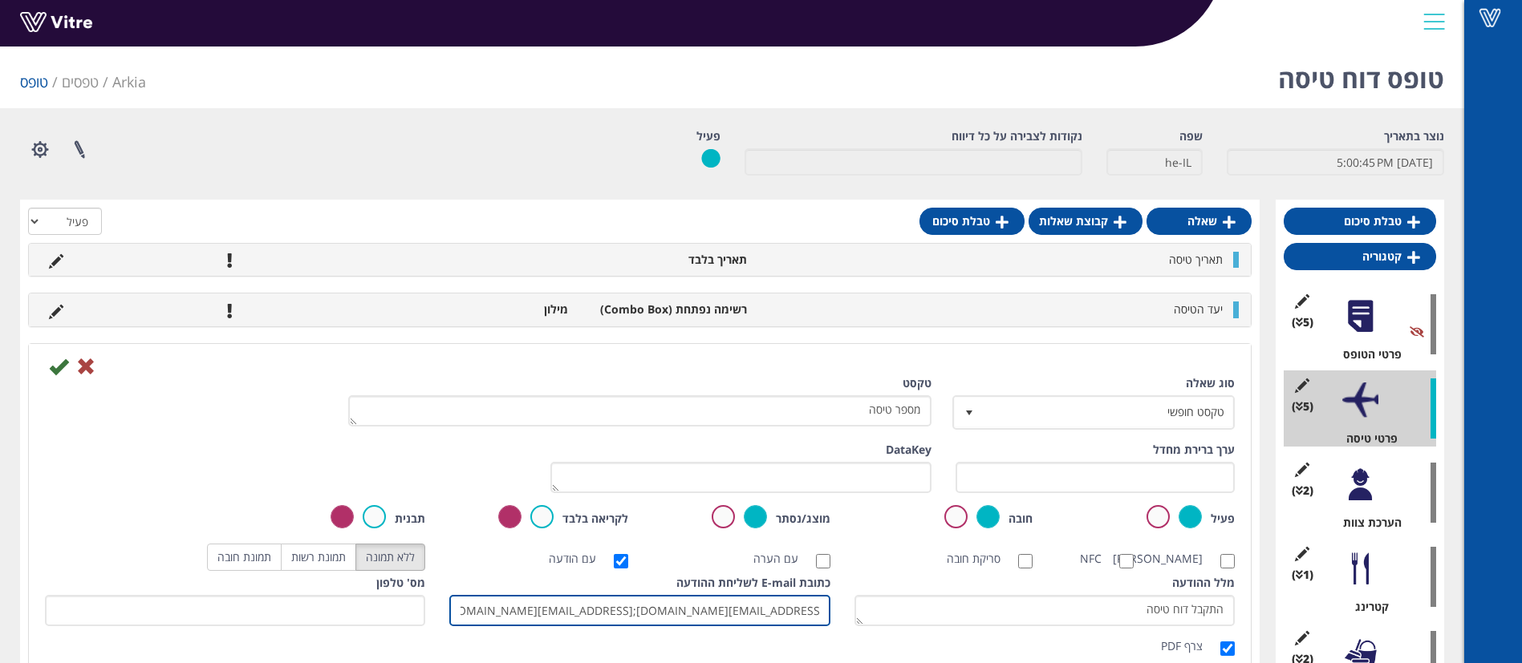
paste input "[EMAIL_ADDRESS][DOMAIN_NAME]"
click at [822, 626] on input "talg@arkia.co.il;danar@arkia.co.il;ariels@arkia.co.il;irinaz@arkia.co.il;l;yota…" at bounding box center [639, 610] width 380 height 31
click at [799, 626] on input "talg@arkia.co.il;danar@arkia.co.il;ariels@arkia.co.il;irinaz@arkia.co.il;l;yota…" at bounding box center [639, 610] width 380 height 31
click at [830, 623] on div "כתובת E-mail לשליחת ההודעה talg@arkia.co.il;danar@arkia.co.il;ariels@arkia.co.i…" at bounding box center [639, 606] width 404 height 63
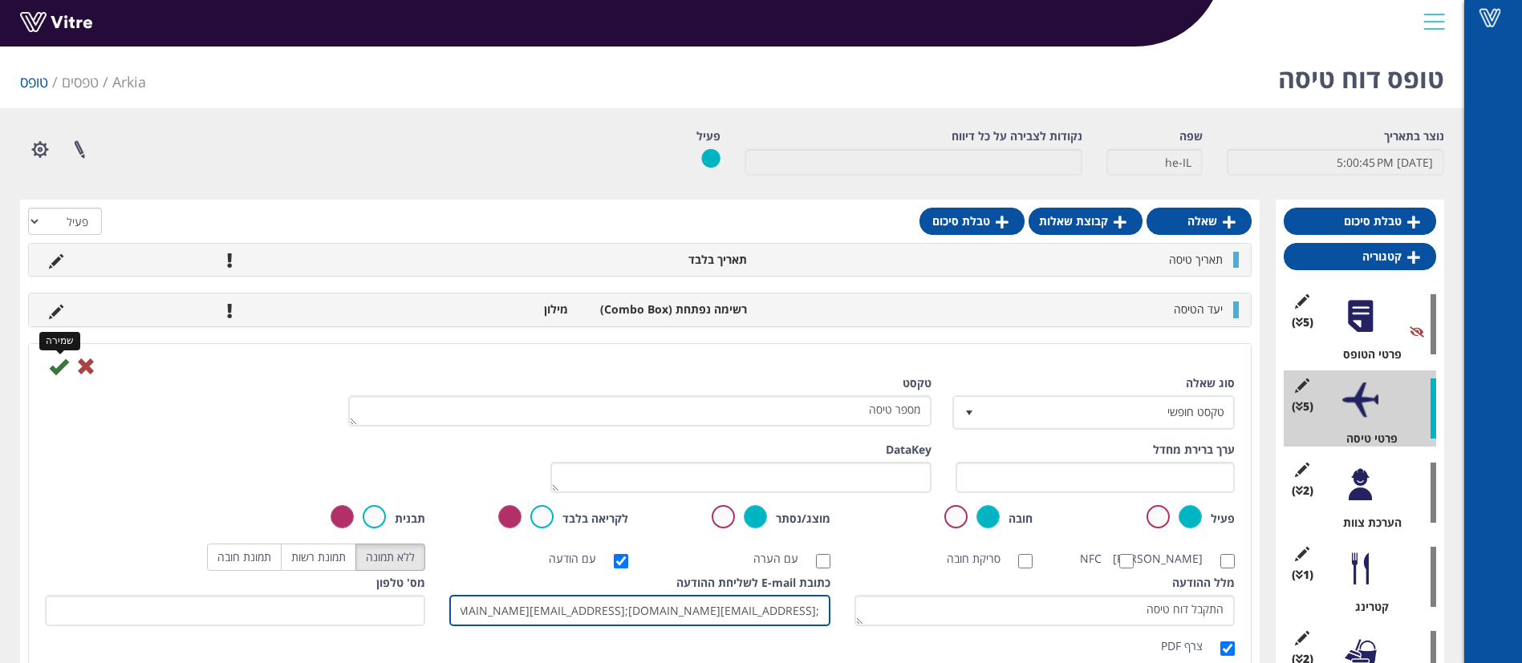
type input ";talg@arkia.co.il;danar@arkia.co.il;ariels@arkia.co.il;irinaz@arkia.co.il;l;yot…"
click at [55, 373] on icon at bounding box center [58, 366] width 19 height 19
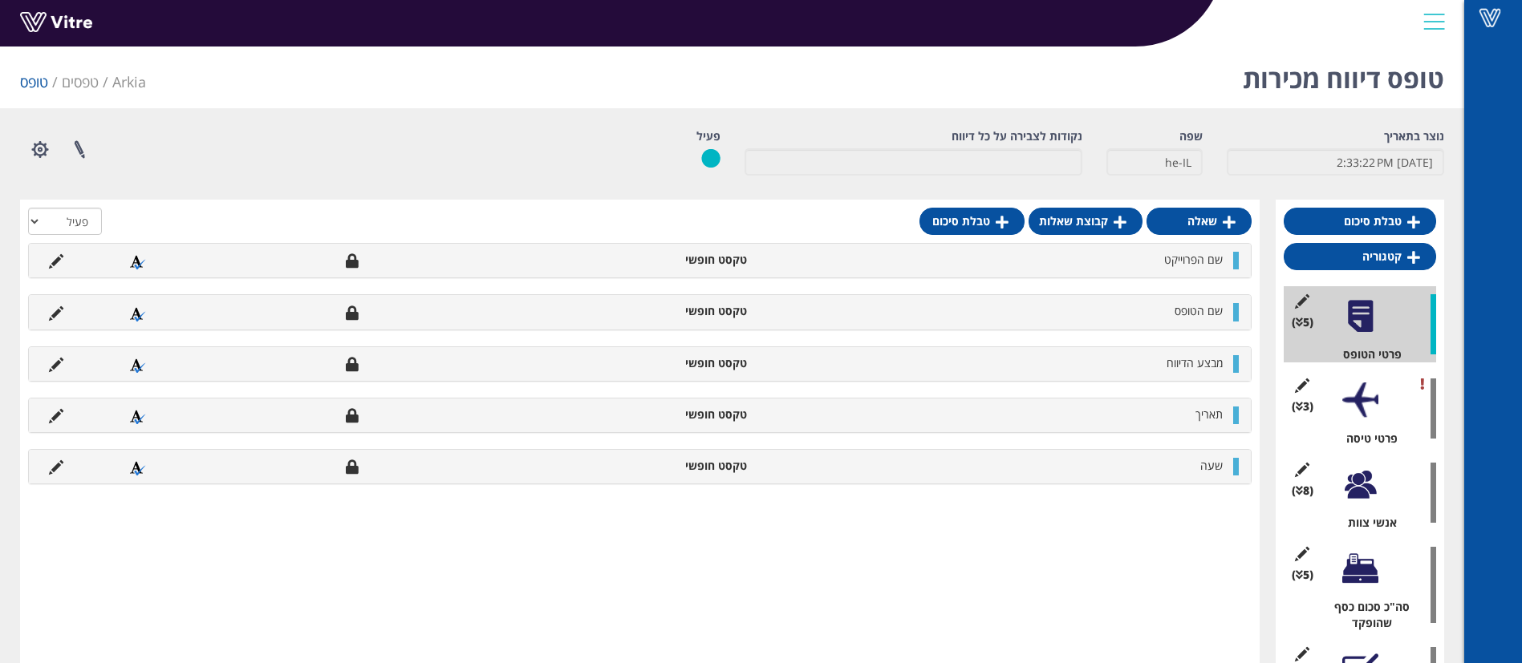
click at [1348, 400] on div at bounding box center [1360, 401] width 36 height 36
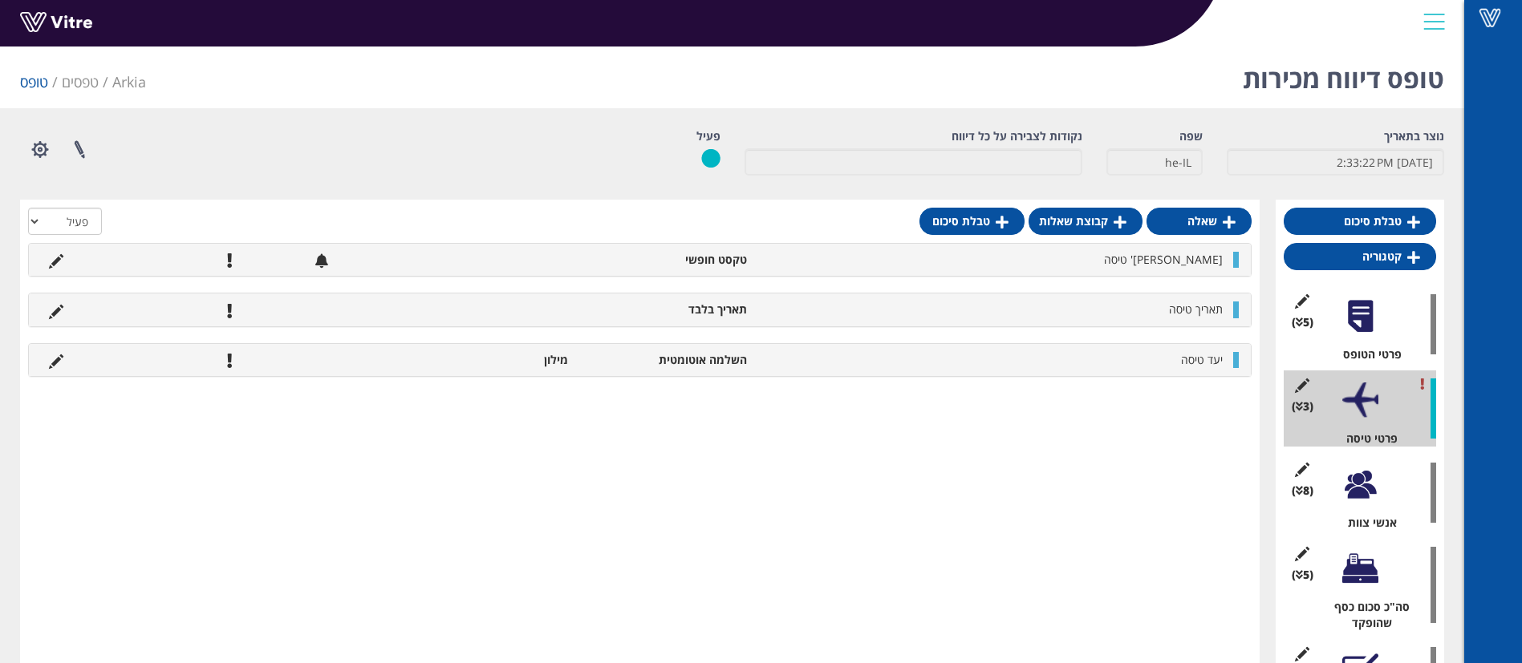
drag, startPoint x: 43, startPoint y: 262, endPoint x: 53, endPoint y: 262, distance: 10.4
click at [43, 262] on li at bounding box center [56, 260] width 30 height 16
click at [55, 262] on icon at bounding box center [56, 261] width 14 height 14
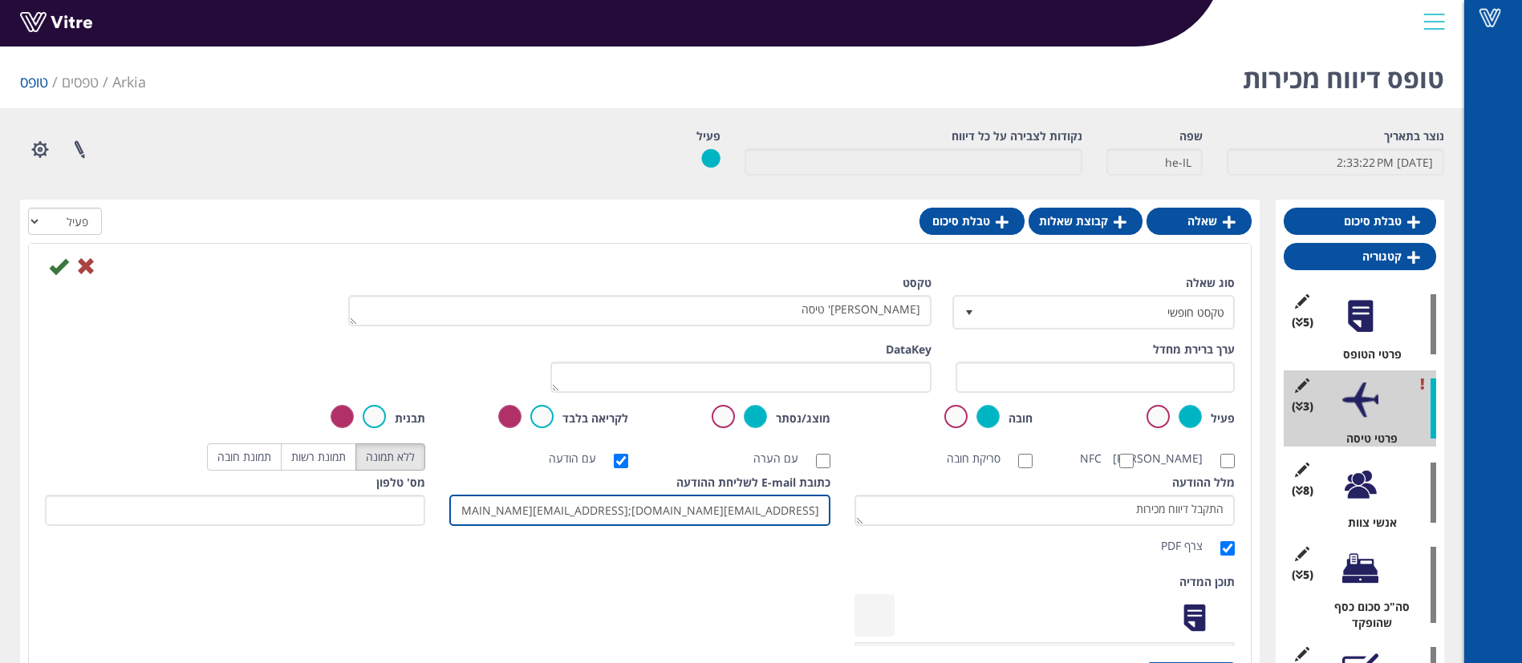
click at [824, 526] on input "[EMAIL_ADDRESS][DOMAIN_NAME];[EMAIL_ADDRESS][DOMAIN_NAME]" at bounding box center [639, 510] width 380 height 31
paste input "[EMAIL_ADDRESS][DOMAIN_NAME]"
click at [503, 526] on input "[EMAIL_ADDRESS][DOMAIN_NAME];[PERSON_NAME][EMAIL_ADDRESS][DOMAIN_NAME];[EMAIL_A…" at bounding box center [639, 510] width 380 height 31
type input "[EMAIL_ADDRESS][DOMAIN_NAME];[PERSON_NAME][EMAIL_ADDRESS][DOMAIN_NAME];[EMAIL_A…"
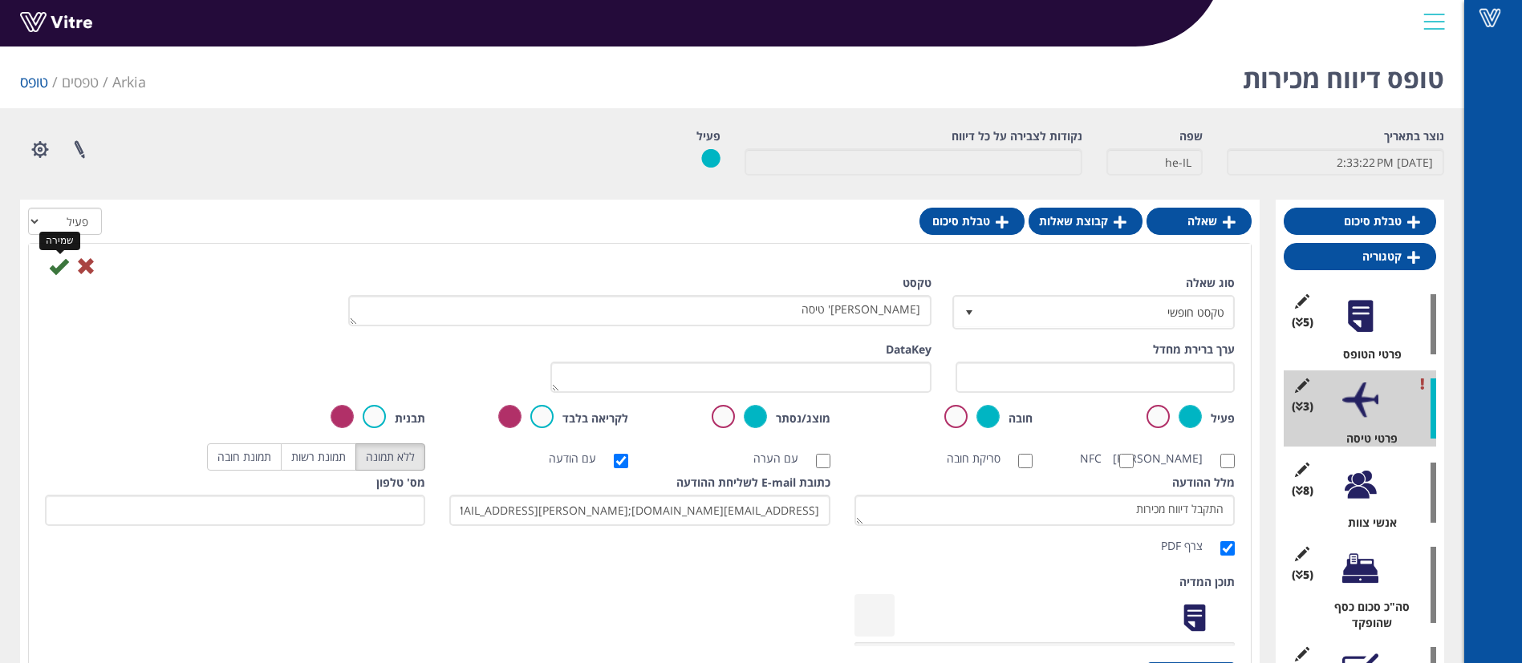
click at [58, 265] on icon at bounding box center [58, 266] width 19 height 19
